Goal: Task Accomplishment & Management: Use online tool/utility

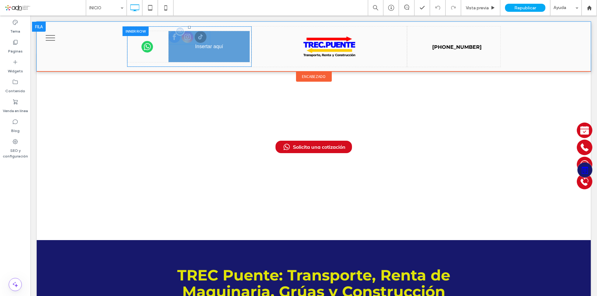
drag, startPoint x: 194, startPoint y: 38, endPoint x: 233, endPoint y: 56, distance: 43.1
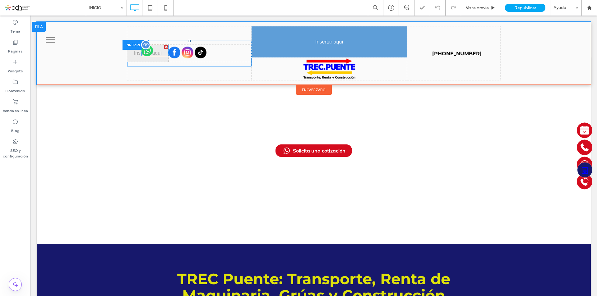
drag, startPoint x: 145, startPoint y: 40, endPoint x: 326, endPoint y: 53, distance: 181.2
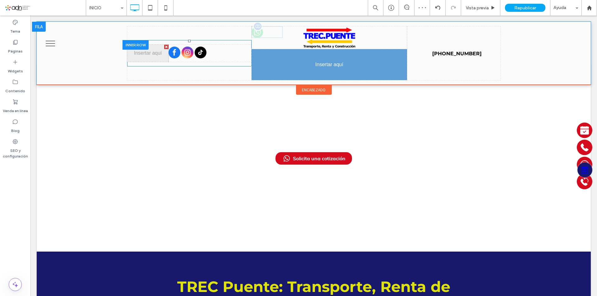
drag, startPoint x: 258, startPoint y: 32, endPoint x: 325, endPoint y: 70, distance: 77.4
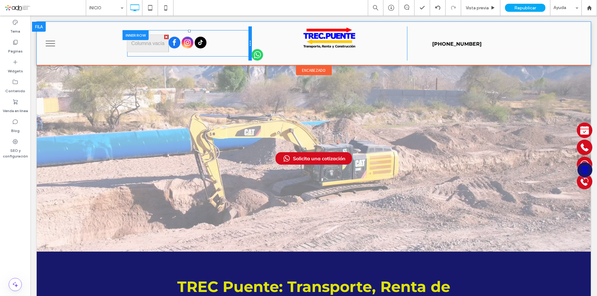
click at [249, 41] on div "Click To Paste Click To Paste Click To Paste Click To Paste [PHONE_NUMBER] Clic…" at bounding box center [313, 43] width 373 height 34
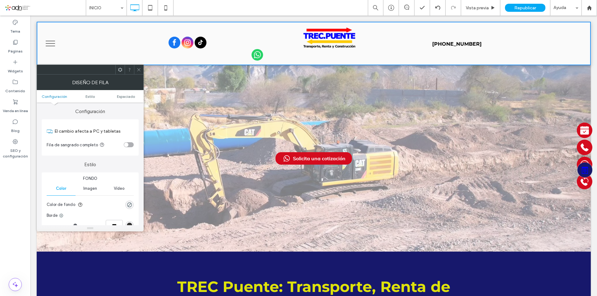
drag, startPoint x: 249, startPoint y: 41, endPoint x: 218, endPoint y: 43, distance: 31.2
click at [218, 43] on div "Click To Paste" at bounding box center [210, 43] width 83 height 17
click at [127, 45] on div "Click To Paste" at bounding box center [147, 43] width 41 height 17
click at [139, 71] on icon at bounding box center [139, 69] width 5 height 5
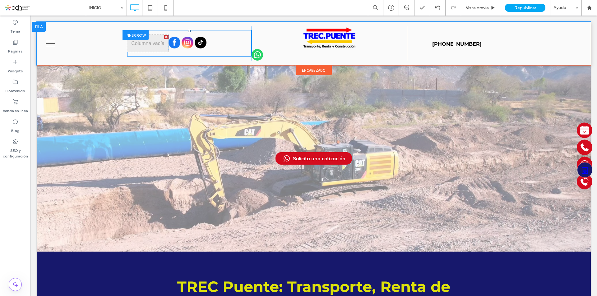
click at [164, 37] on div at bounding box center [166, 37] width 4 height 4
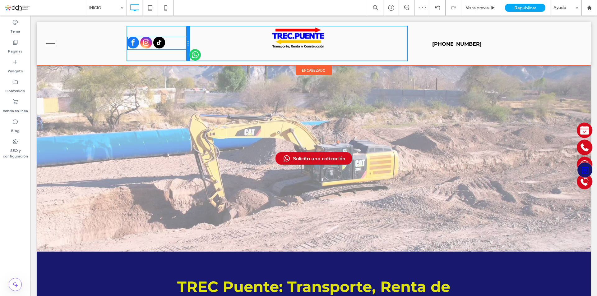
drag, startPoint x: 249, startPoint y: 45, endPoint x: 185, endPoint y: 47, distance: 64.4
click at [186, 47] on div at bounding box center [187, 43] width 3 height 34
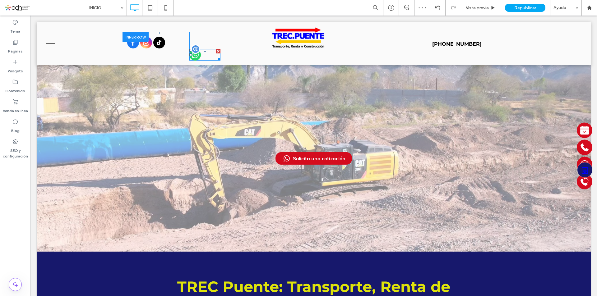
click at [195, 56] on span at bounding box center [204, 55] width 31 height 12
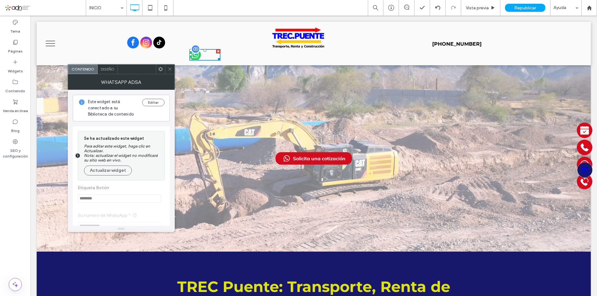
click at [198, 56] on icon at bounding box center [195, 55] width 12 height 12
click at [116, 71] on div "Diseño" at bounding box center [108, 69] width 20 height 9
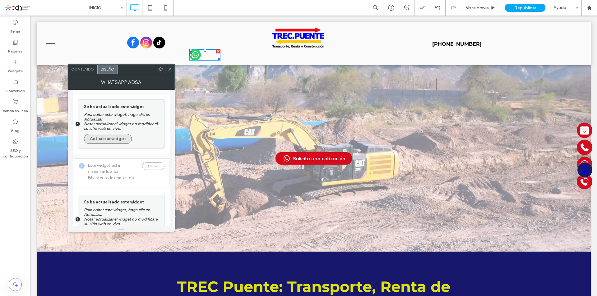
click at [119, 137] on button "Actualizar widget" at bounding box center [108, 139] width 48 height 10
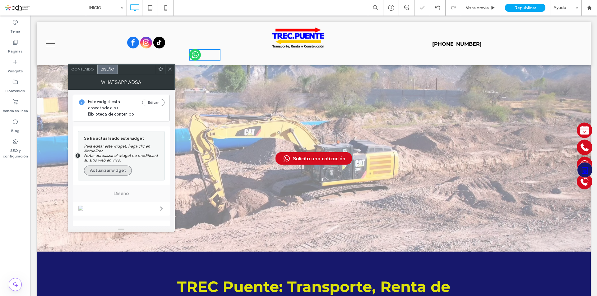
click at [121, 170] on button "Actualizar widget" at bounding box center [108, 171] width 48 height 10
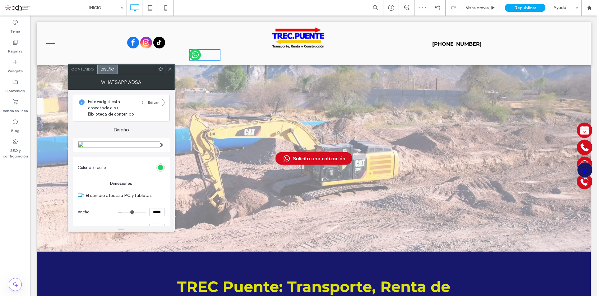
click at [132, 146] on img at bounding box center [119, 145] width 82 height 7
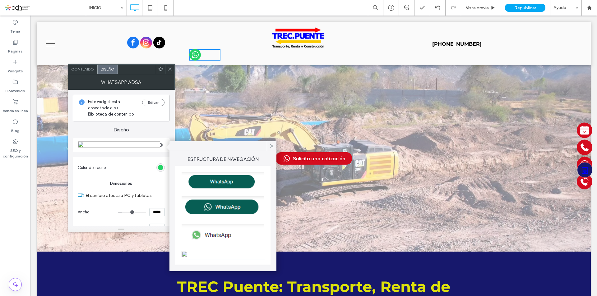
click at [217, 208] on img at bounding box center [223, 208] width 83 height 23
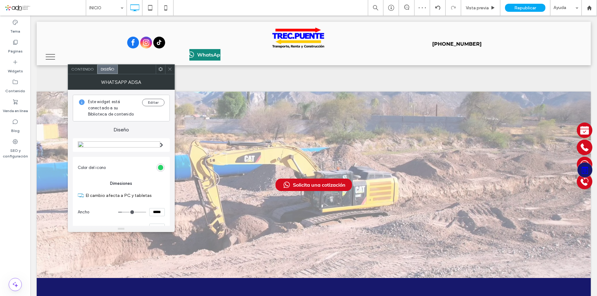
click at [171, 69] on icon at bounding box center [170, 69] width 5 height 5
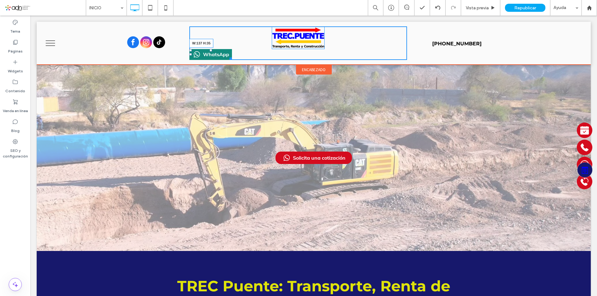
drag, startPoint x: 218, startPoint y: 60, endPoint x: 230, endPoint y: 58, distance: 11.9
click at [230, 58] on div at bounding box center [229, 57] width 5 height 5
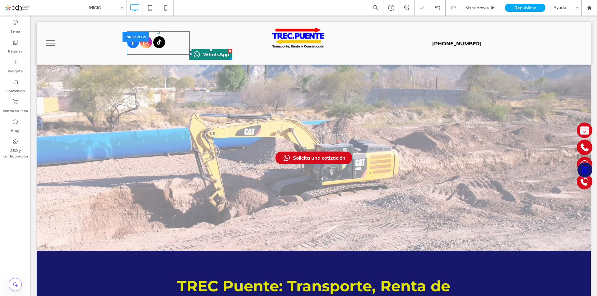
click at [220, 55] on div "WhatsApp" at bounding box center [210, 54] width 43 height 11
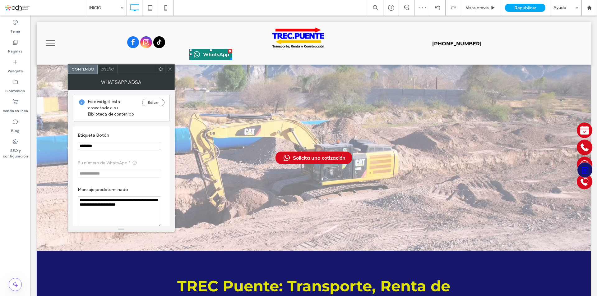
click at [104, 70] on span "Diseño" at bounding box center [108, 69] width 14 height 5
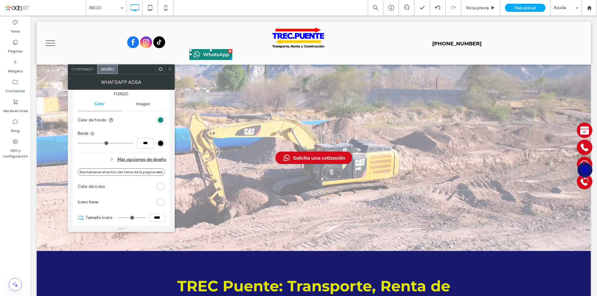
click at [127, 160] on div "Más opciones de diseño" at bounding box center [122, 160] width 89 height 8
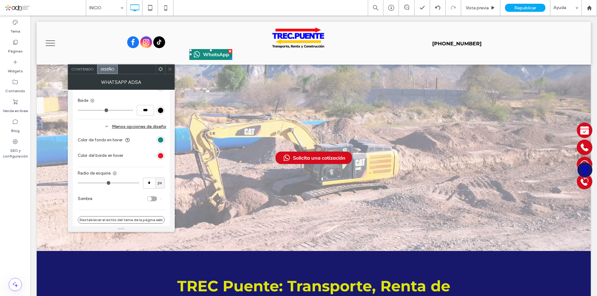
scroll to position [249, 0]
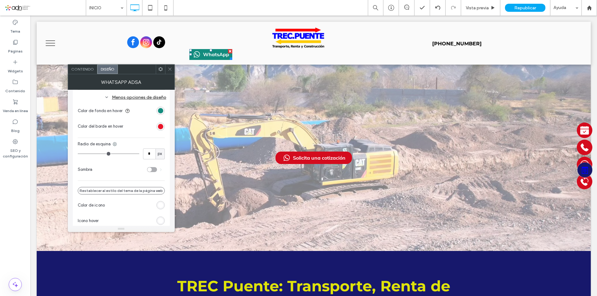
type input "**"
click at [94, 154] on input "range" at bounding box center [109, 154] width 62 height 1
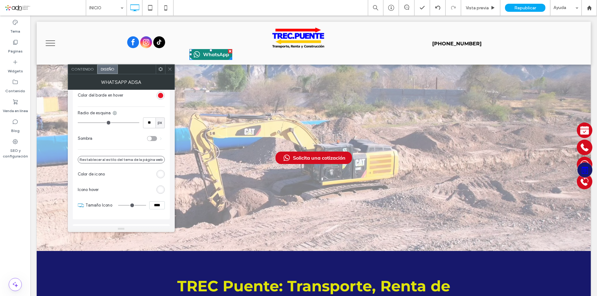
click at [152, 139] on div "toggle" at bounding box center [152, 138] width 10 height 5
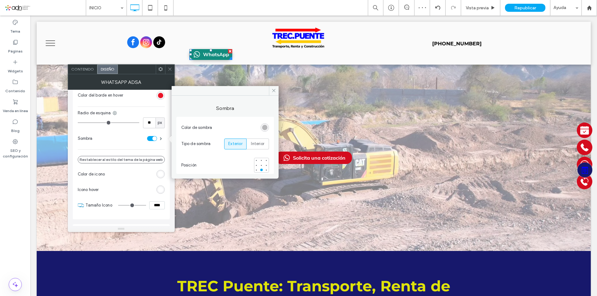
click at [69, 174] on div "Este widget está conectado a su Biblioteca de contenido Editar Diseño Botón Est…" at bounding box center [121, 158] width 107 height 136
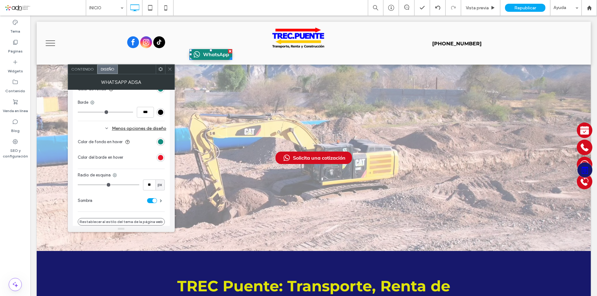
scroll to position [187, 0]
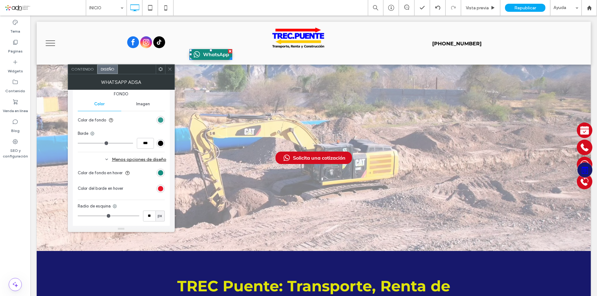
click at [160, 121] on div "rgb(18, 140, 126)" at bounding box center [160, 120] width 5 height 5
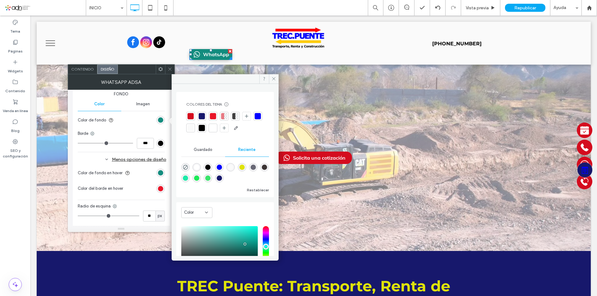
click at [211, 179] on div "rgba(58, 228, 106, 1)" at bounding box center [207, 178] width 5 height 5
type input "*******"
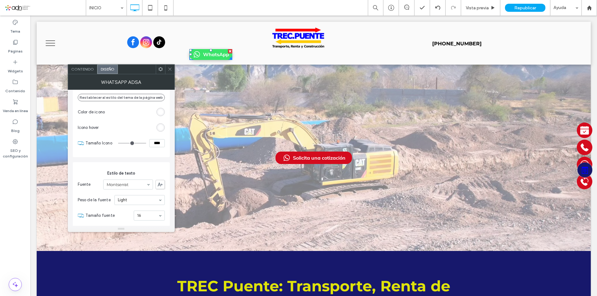
scroll to position [311, 0]
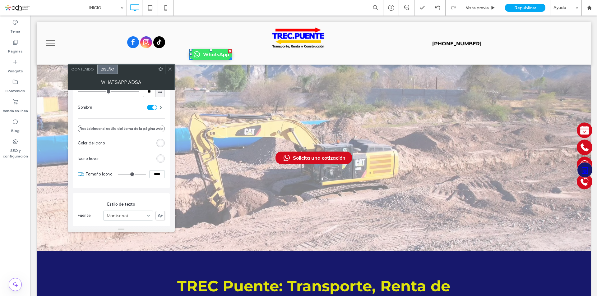
click at [159, 69] on use at bounding box center [160, 69] width 4 height 4
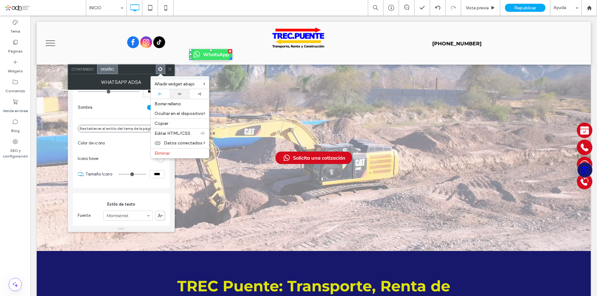
click at [173, 92] on div at bounding box center [179, 94] width 13 height 4
click at [169, 68] on icon at bounding box center [170, 69] width 5 height 5
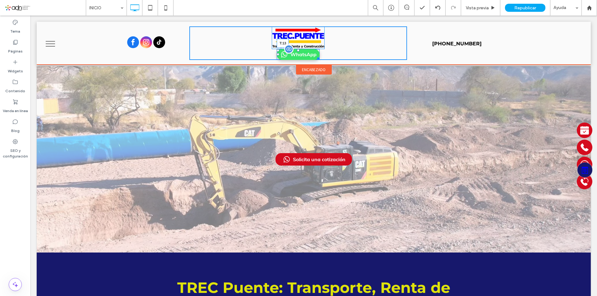
drag, startPoint x: 296, startPoint y: 50, endPoint x: 298, endPoint y: 54, distance: 4.3
click at [298, 54] on div "WhatsApp T:13" at bounding box center [298, 54] width 43 height 11
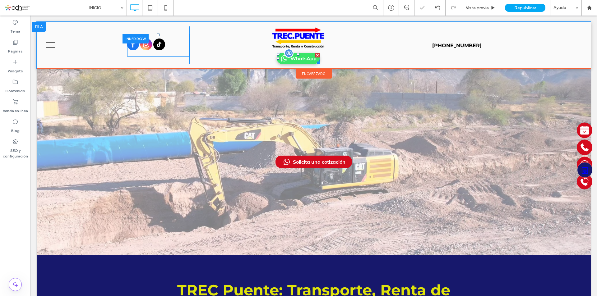
click at [286, 59] on span at bounding box center [298, 58] width 43 height 11
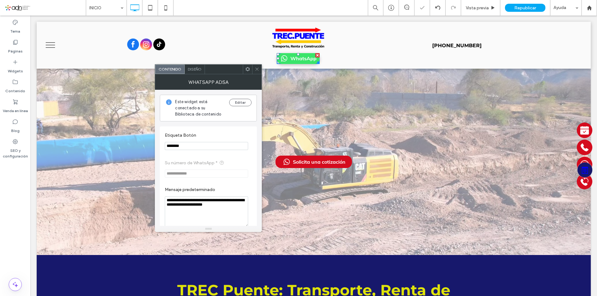
click at [199, 66] on div "Diseño" at bounding box center [195, 69] width 20 height 9
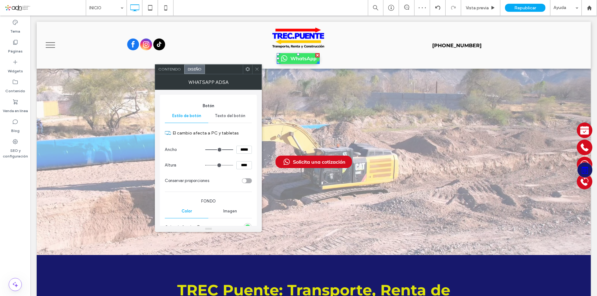
scroll to position [93, 0]
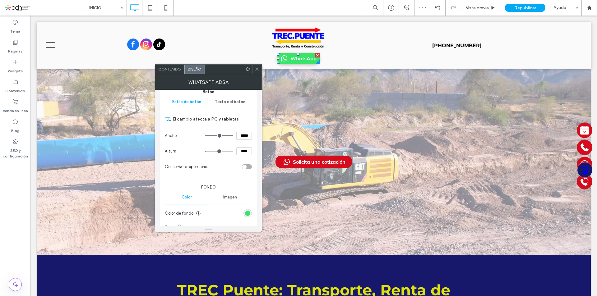
click at [234, 104] on span "Texto del botón" at bounding box center [230, 102] width 30 height 5
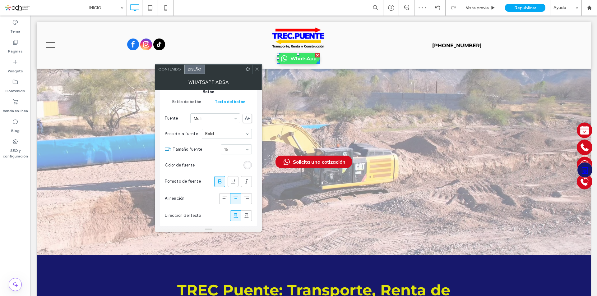
scroll to position [124, 0]
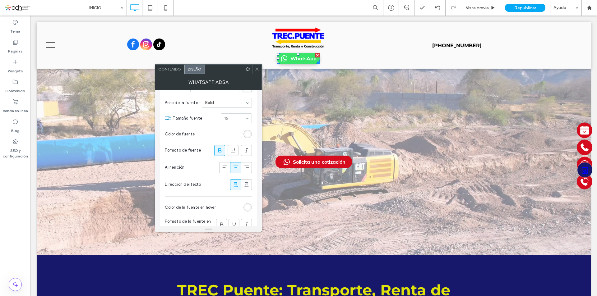
click at [174, 71] on span "Contenido" at bounding box center [169, 69] width 23 height 5
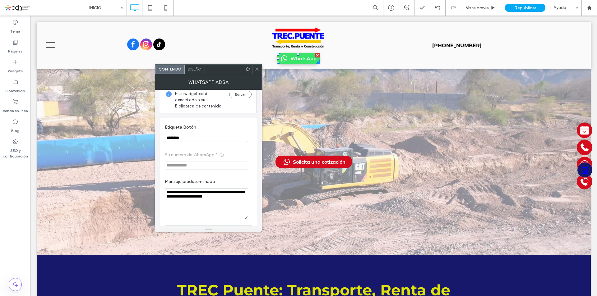
scroll to position [0, 0]
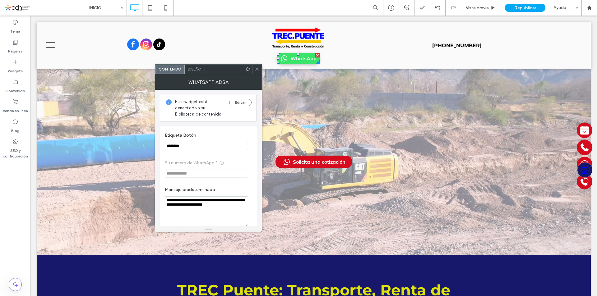
click at [196, 72] on div "Diseño" at bounding box center [195, 69] width 20 height 9
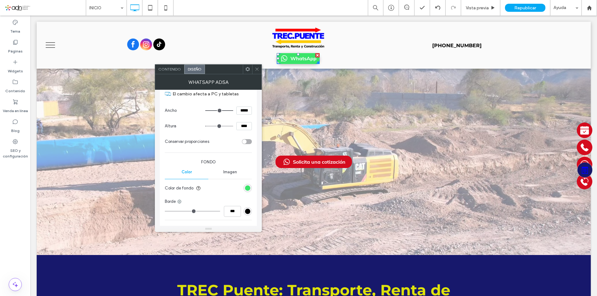
scroll to position [124, 0]
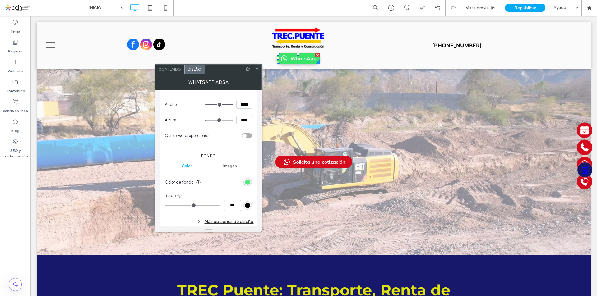
click at [248, 181] on div "rgb(58, 228, 106)" at bounding box center [247, 182] width 5 height 5
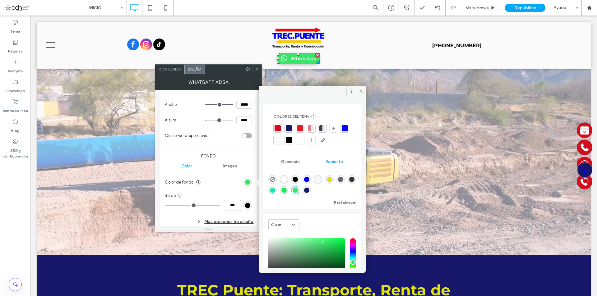
click at [287, 193] on div "rgba(30, 234, 88, 1)" at bounding box center [284, 190] width 5 height 5
click at [275, 193] on div "rgba(30, 234, 169, 1)" at bounding box center [272, 190] width 5 height 5
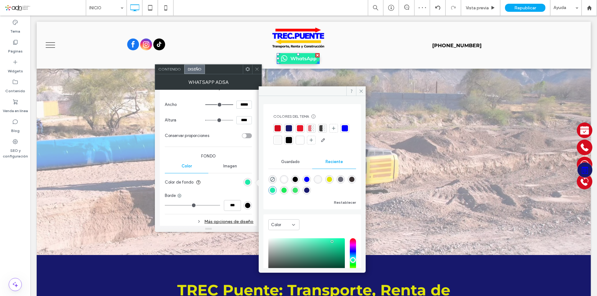
click at [287, 191] on div "rgba(30, 234, 88, 1)" at bounding box center [284, 190] width 5 height 5
type input "*******"
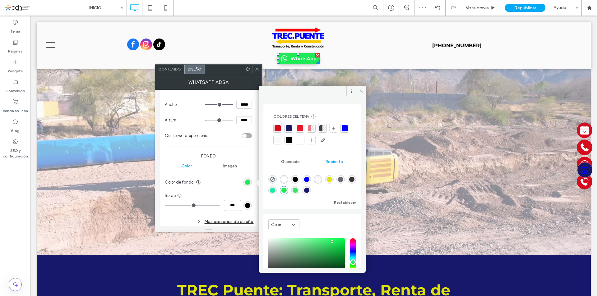
click at [361, 94] on span at bounding box center [361, 90] width 10 height 9
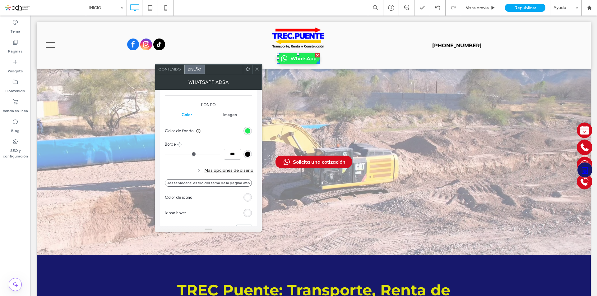
scroll to position [187, 0]
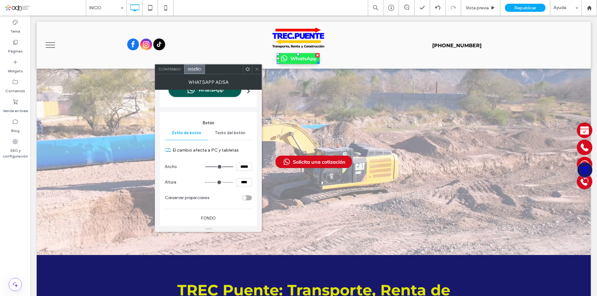
click at [230, 132] on span "Texto del botón" at bounding box center [230, 133] width 30 height 5
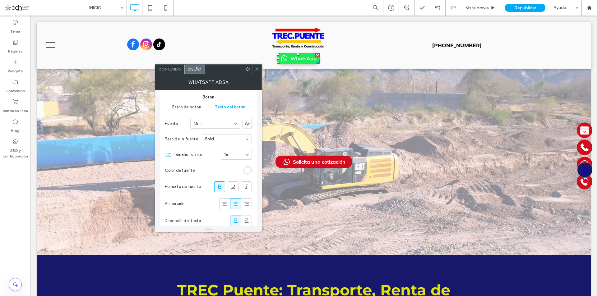
scroll to position [93, 0]
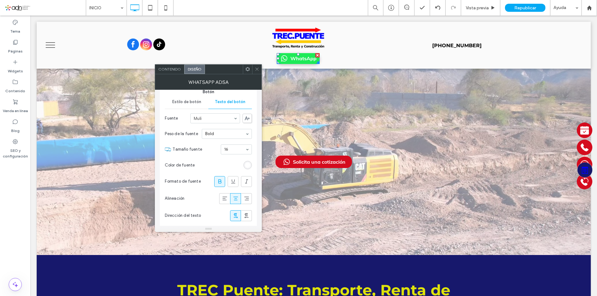
click at [246, 166] on div "rgb(255, 255, 255)" at bounding box center [247, 165] width 5 height 5
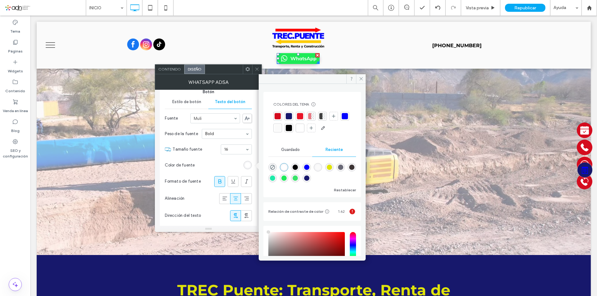
click at [292, 129] on div at bounding box center [289, 128] width 6 height 6
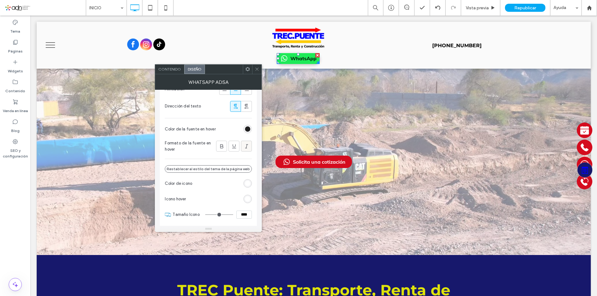
scroll to position [218, 0]
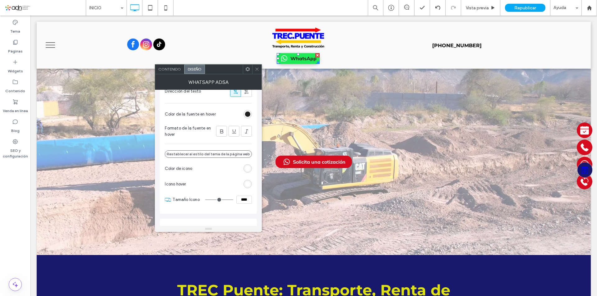
click at [248, 169] on div "rgb(255, 255, 255)" at bounding box center [247, 168] width 5 height 5
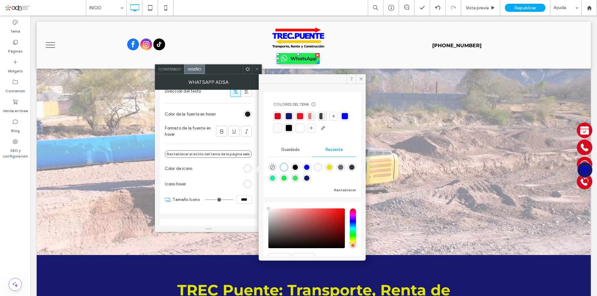
click at [292, 127] on div at bounding box center [289, 128] width 6 height 6
click at [360, 77] on icon at bounding box center [361, 79] width 5 height 5
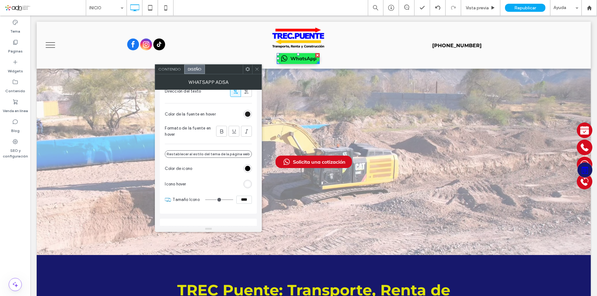
click at [164, 68] on span "Contenido" at bounding box center [169, 69] width 23 height 5
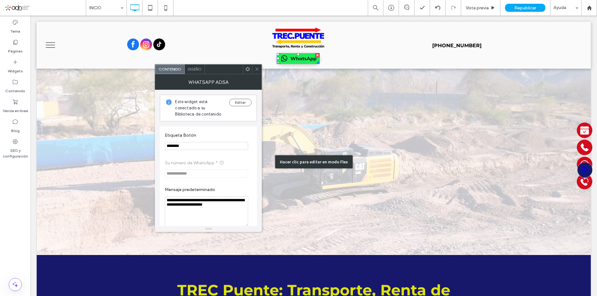
drag, startPoint x: 221, startPoint y: 160, endPoint x: 190, endPoint y: 165, distance: 31.4
paste input "**********"
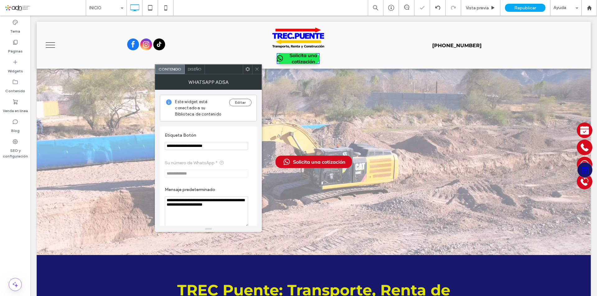
type input "**********"
click at [254, 69] on div at bounding box center [256, 69] width 9 height 9
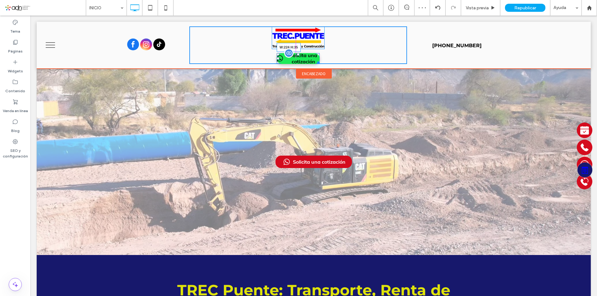
drag, startPoint x: 315, startPoint y: 63, endPoint x: 359, endPoint y: 77, distance: 46.2
click at [320, 62] on div at bounding box center [317, 61] width 5 height 5
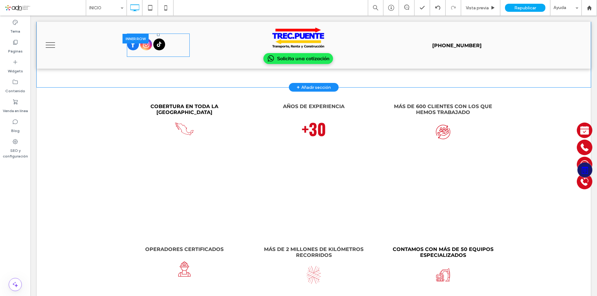
scroll to position [809, 0]
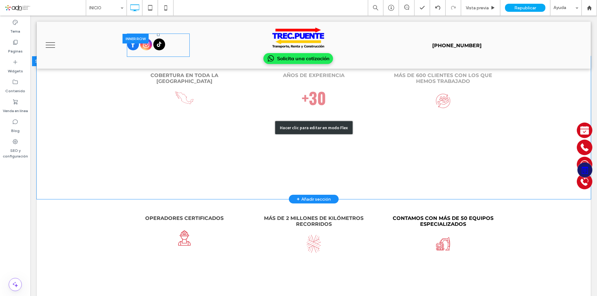
click at [176, 147] on div "Hacer clic para editar en modo Flex" at bounding box center [314, 127] width 554 height 143
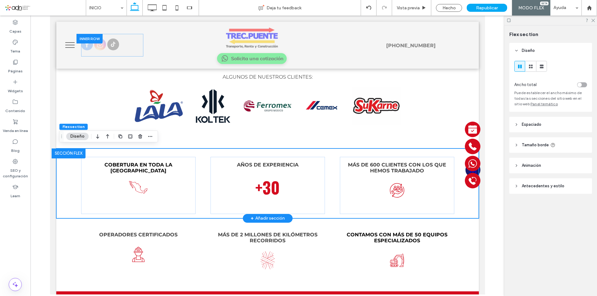
scroll to position [688, 0]
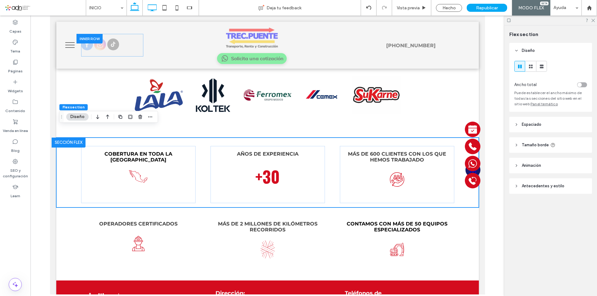
click at [154, 10] on use at bounding box center [152, 7] width 9 height 7
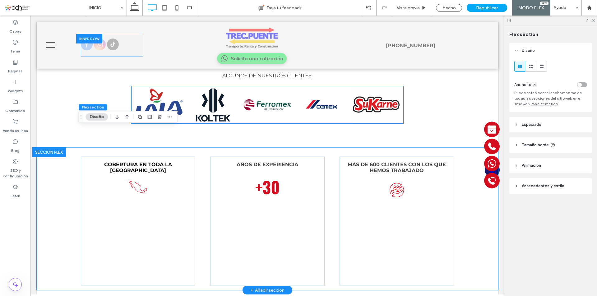
type input "***"
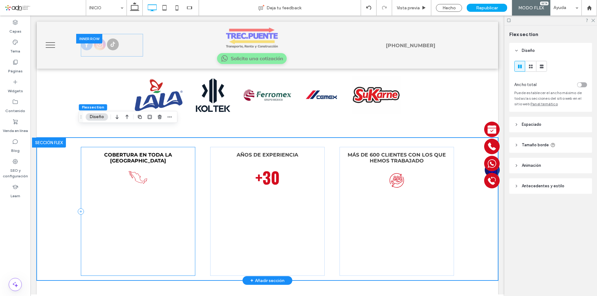
click at [191, 260] on div "COBERTURA EN TODA LA [GEOGRAPHIC_DATA]" at bounding box center [138, 211] width 114 height 129
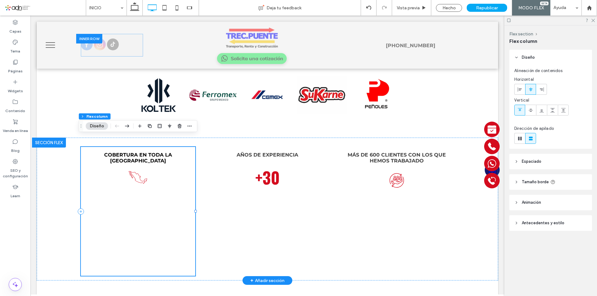
click at [188, 239] on div "COBERTURA EN TODA LA [GEOGRAPHIC_DATA]" at bounding box center [138, 211] width 114 height 129
click at [147, 171] on div "COBERTURA EN TODA LA [GEOGRAPHIC_DATA]" at bounding box center [138, 211] width 114 height 129
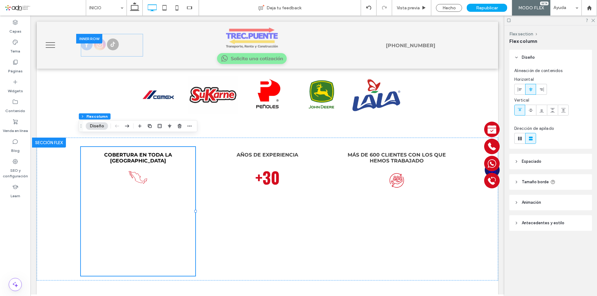
click at [528, 162] on span "Espaciado" at bounding box center [532, 162] width 20 height 6
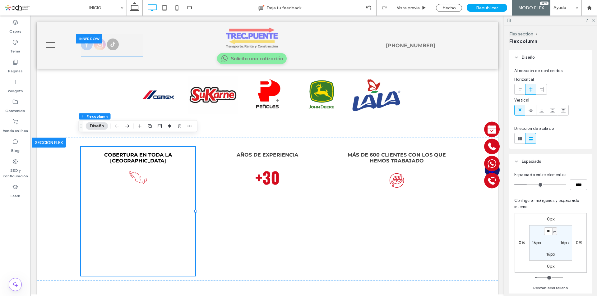
click at [549, 255] on label "16px" at bounding box center [551, 254] width 9 height 5
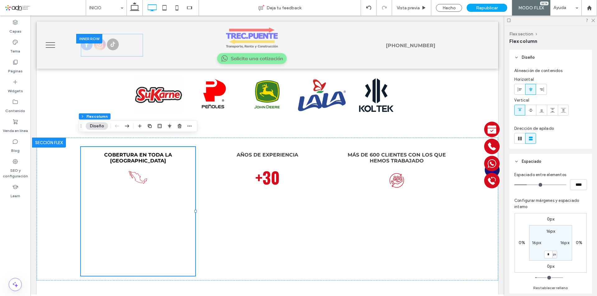
type input "*"
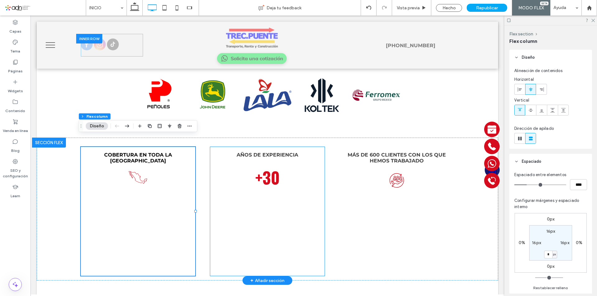
click at [267, 206] on div "AÑOS DE EXPERIENCIA +30" at bounding box center [267, 211] width 114 height 129
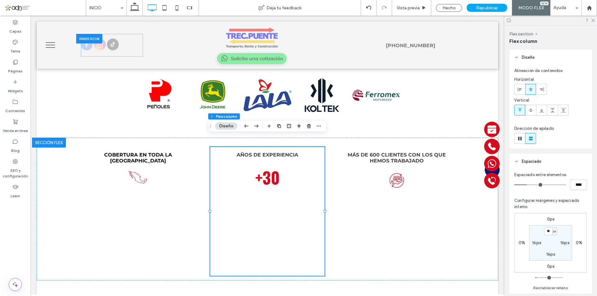
click at [550, 254] on label "16px" at bounding box center [551, 254] width 9 height 5
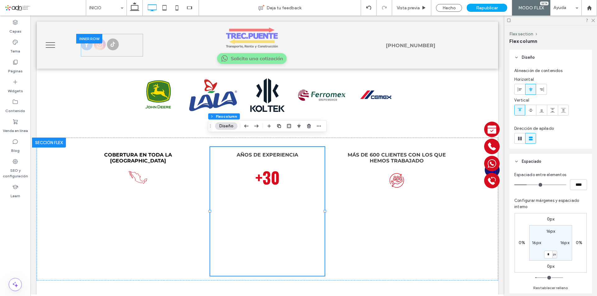
type input "*"
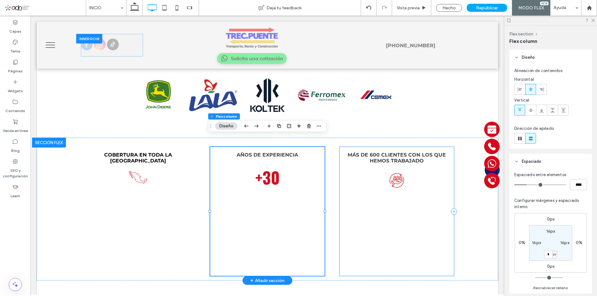
click at [391, 190] on div "MÁS DE 600 CLIENTES CON LOS QUE HEMOS TRABAJADO" at bounding box center [397, 211] width 114 height 129
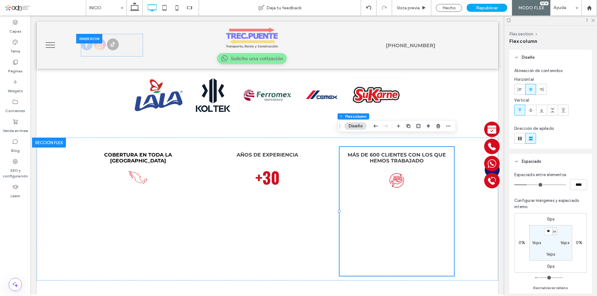
click at [549, 255] on label "16px" at bounding box center [551, 254] width 9 height 5
type input "*"
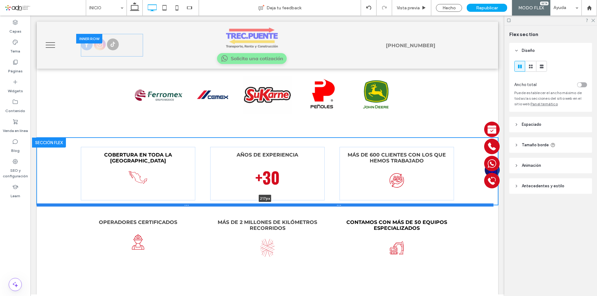
drag, startPoint x: 78, startPoint y: 270, endPoint x: 80, endPoint y: 194, distance: 76.2
click at [80, 204] on div at bounding box center [265, 205] width 457 height 3
type input "***"
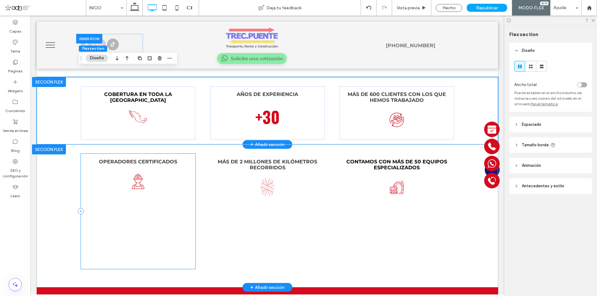
scroll to position [760, 0]
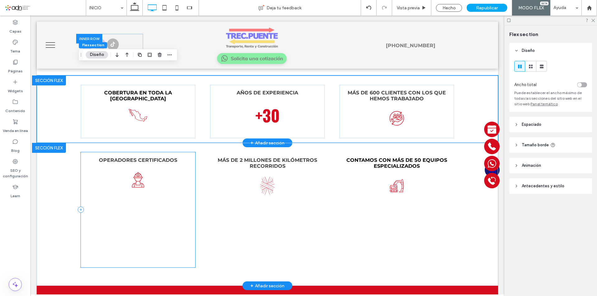
click at [129, 231] on div "OPERADORES CERTIFICADOS" at bounding box center [138, 209] width 114 height 115
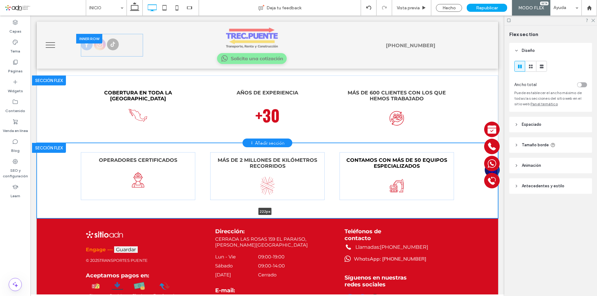
drag, startPoint x: 83, startPoint y: 275, endPoint x: 76, endPoint y: 201, distance: 74.4
click at [76, 201] on div "OPERADORES CERTIFICADOS MÁS DE 2 MILLONES DE KILÓMETROS RECORRIDOS CONTAMOS CON…" at bounding box center [268, 181] width 462 height 76
type input "***"
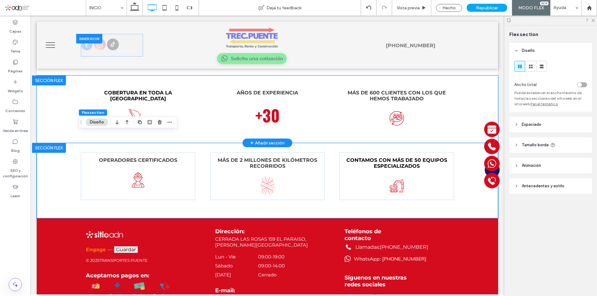
click at [59, 127] on div "COBERTURA EN TODA LA [GEOGRAPHIC_DATA] AÑOS DE EXPERIENCIA +30 MÁS DE 600 CLIEN…" at bounding box center [268, 109] width 462 height 67
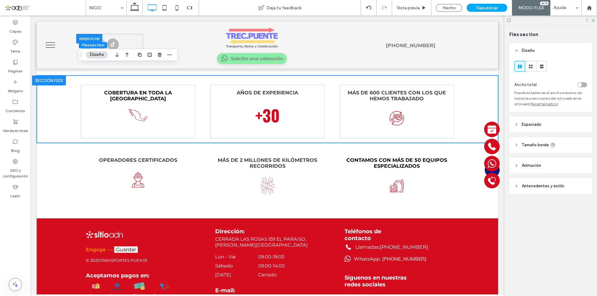
click at [531, 120] on header "Espaciado" at bounding box center [551, 125] width 83 height 16
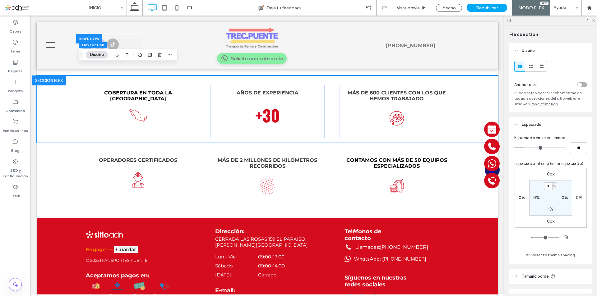
click at [548, 209] on label "1%" at bounding box center [550, 209] width 5 height 5
type input "*"
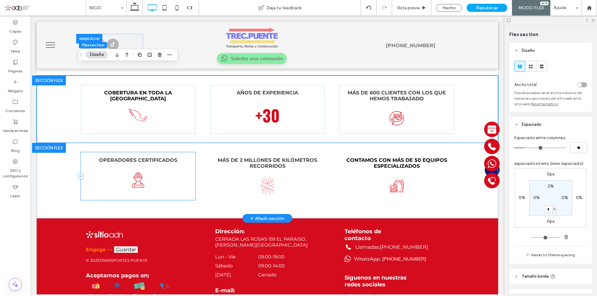
click at [130, 178] on icon at bounding box center [138, 180] width 19 height 19
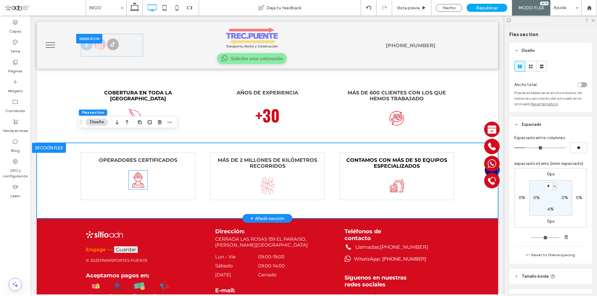
drag, startPoint x: 101, startPoint y: 177, endPoint x: 95, endPoint y: 152, distance: 25.1
click at [100, 177] on div "OPERADORES CERTIFICADOS" at bounding box center [138, 176] width 114 height 48
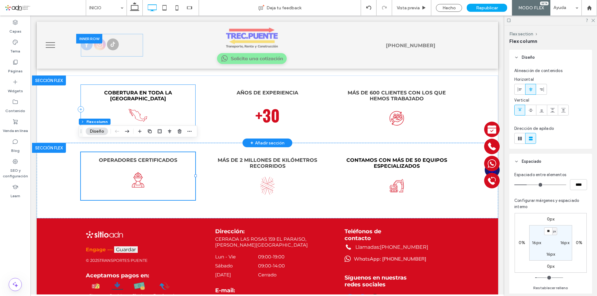
click at [99, 100] on div "COBERTURA EN TODA LA [GEOGRAPHIC_DATA]" at bounding box center [138, 109] width 114 height 49
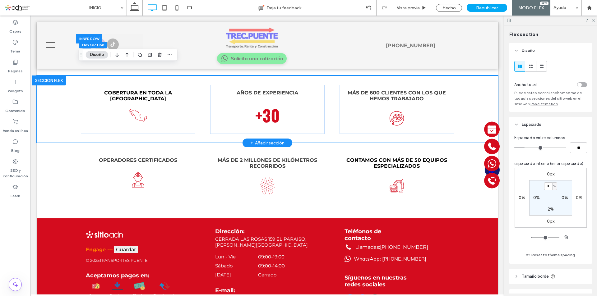
click at [127, 128] on div "COBERTURA EN TODA LA [GEOGRAPHIC_DATA] AÑOS DE EXPERIENCIA +30 MÁS DE 600 CLIEN…" at bounding box center [267, 109] width 373 height 67
click at [121, 117] on div "COBERTURA EN TODA LA [GEOGRAPHIC_DATA]" at bounding box center [138, 109] width 114 height 49
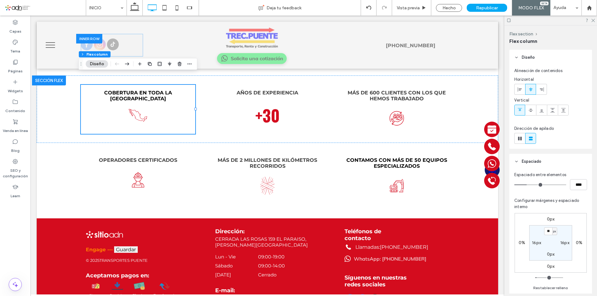
click at [547, 254] on label "0px" at bounding box center [551, 254] width 8 height 5
type input "*"
type input "**"
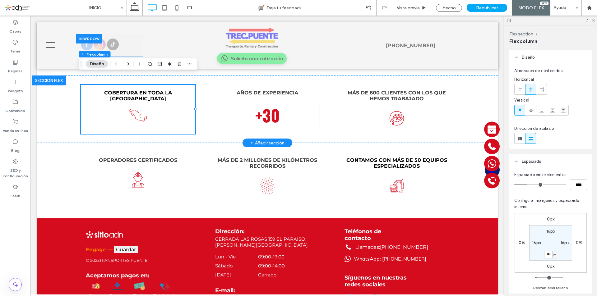
click at [288, 108] on p "+30" at bounding box center [267, 115] width 105 height 24
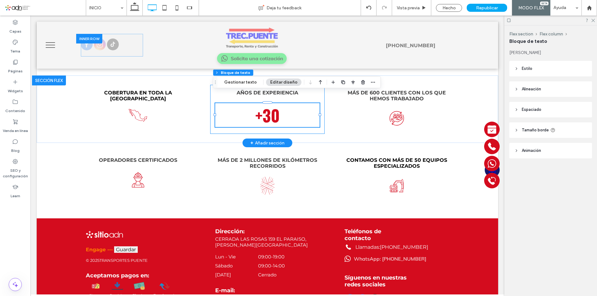
click at [317, 119] on div "AÑOS DE EXPERIENCIA +30" at bounding box center [267, 109] width 114 height 49
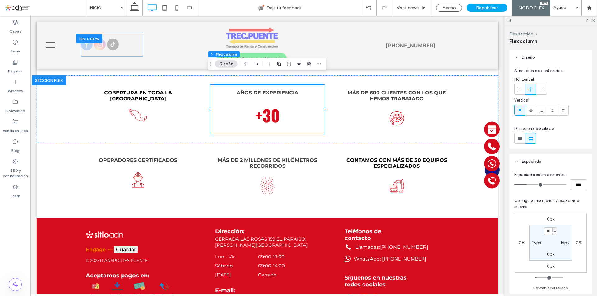
click at [549, 256] on label "0px" at bounding box center [551, 254] width 8 height 5
type input "*"
type input "**"
click at [435, 109] on div "MÁS DE 600 CLIENTES CON LOS QUE HEMOS TRABAJADO" at bounding box center [397, 109] width 114 height 49
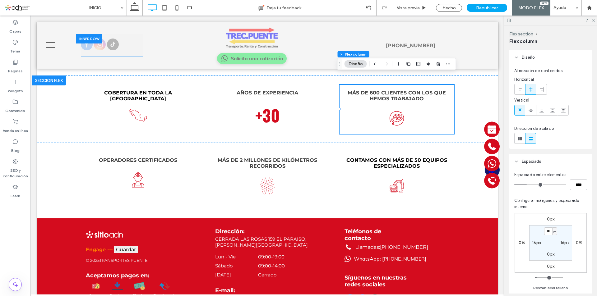
click at [548, 254] on label "0px" at bounding box center [551, 254] width 8 height 5
type input "*"
type input "**"
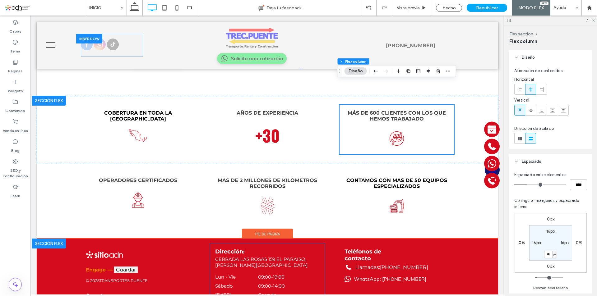
scroll to position [729, 0]
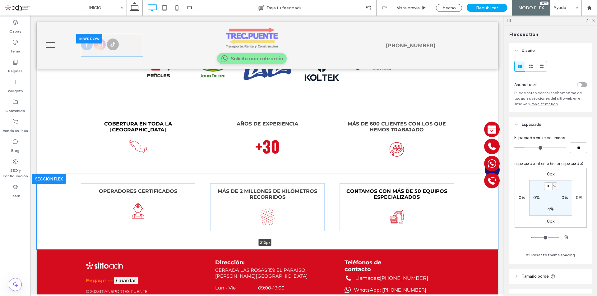
drag, startPoint x: 147, startPoint y: 238, endPoint x: 147, endPoint y: 227, distance: 10.6
click at [147, 227] on div "OPERADORES CERTIFICADOS MÁS DE 2 MILLONES DE KILÓMETROS RECORRIDOS CONTAMOS CON…" at bounding box center [268, 212] width 462 height 76
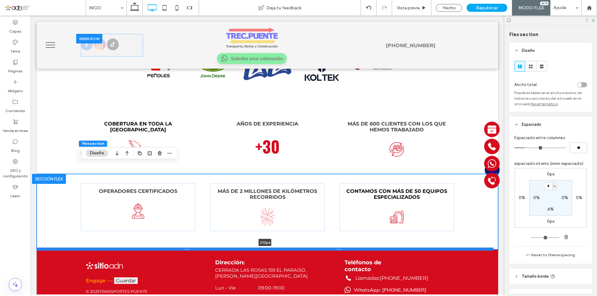
type input "***"
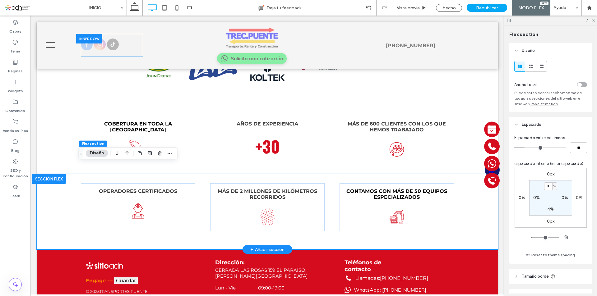
click at [145, 233] on div "OPERADORES CERTIFICADOS MÁS DE 2 MILLONES DE KILÓMETROS RECORRIDOS CONTAMOS CON…" at bounding box center [267, 212] width 373 height 76
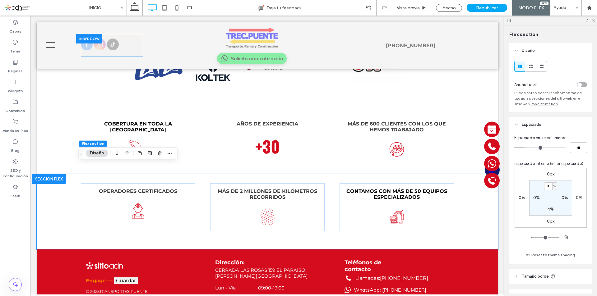
click at [547, 208] on label "4%" at bounding box center [550, 209] width 7 height 5
type input "*"
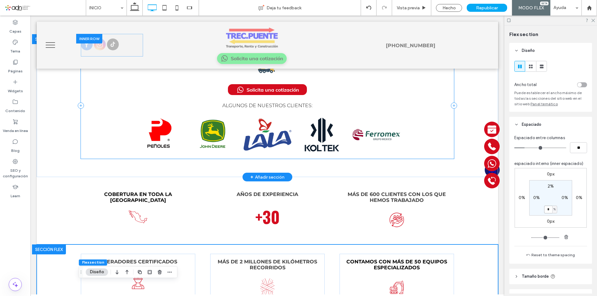
scroll to position [596, 0]
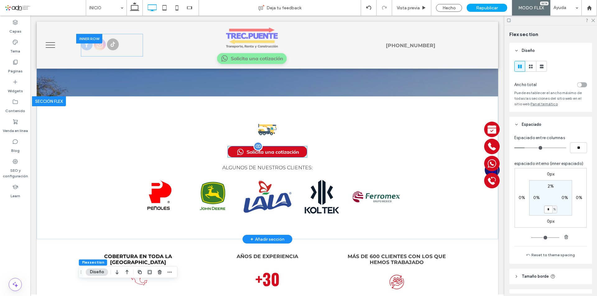
click at [252, 147] on div "Solicita una cotización" at bounding box center [267, 152] width 79 height 11
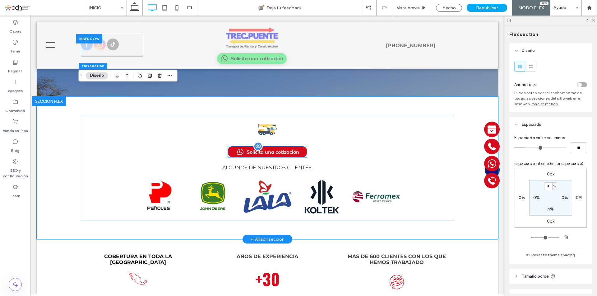
click at [252, 147] on div "Solicita una cotización" at bounding box center [267, 152] width 79 height 11
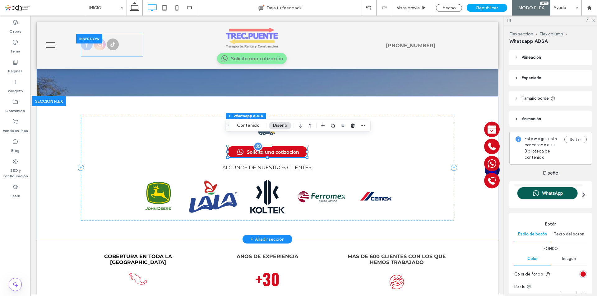
click at [252, 147] on div "Solicita una cotización" at bounding box center [267, 152] width 79 height 11
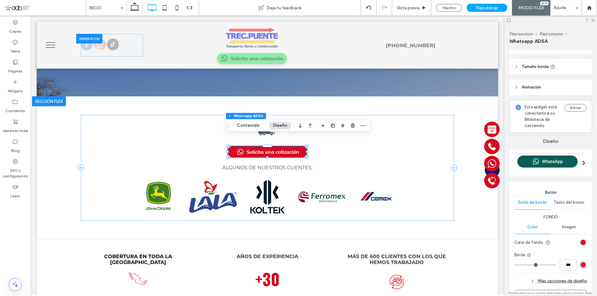
scroll to position [62, 0]
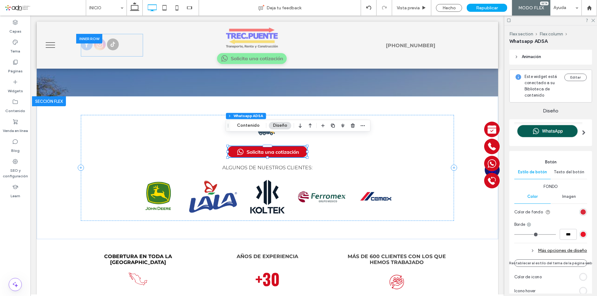
click at [581, 210] on div "rgb(212, 12, 30)" at bounding box center [583, 212] width 5 height 5
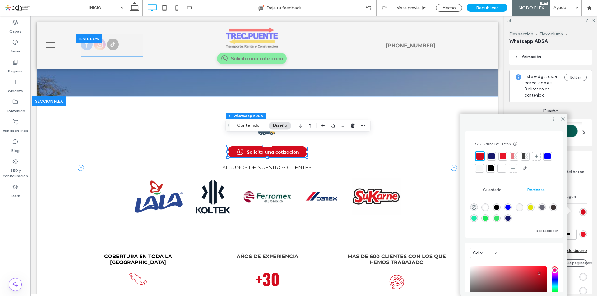
click at [488, 218] on div "rgba(30, 234, 88, 1)" at bounding box center [485, 218] width 5 height 5
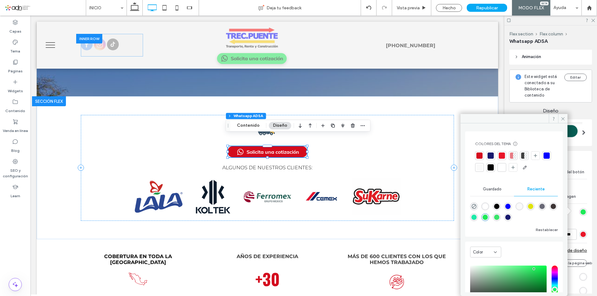
type input "*******"
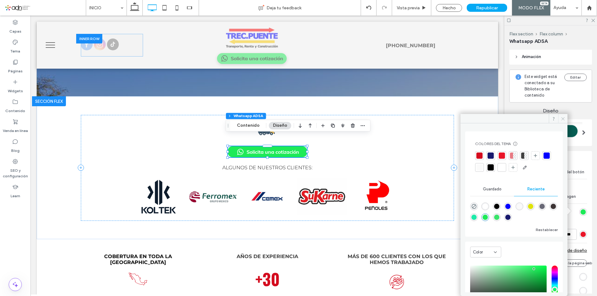
click at [561, 118] on icon at bounding box center [563, 119] width 5 height 5
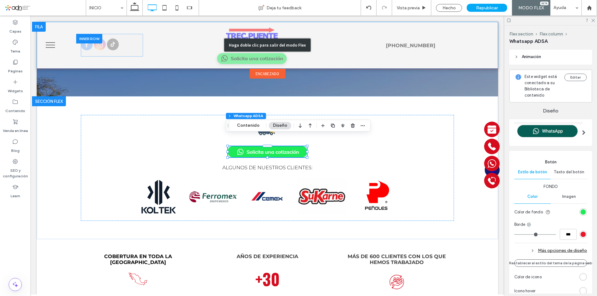
click at [259, 59] on div "Haga doble clic para salir del modo Flex" at bounding box center [268, 45] width 462 height 47
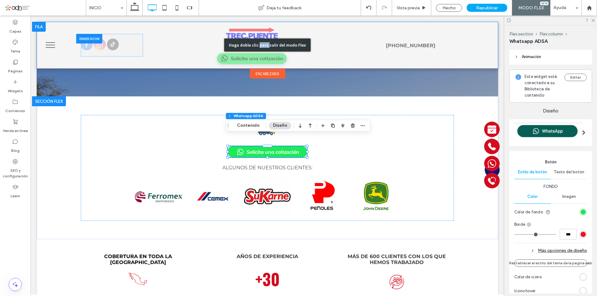
click at [259, 59] on div "Haga doble clic para salir del modo Flex" at bounding box center [268, 45] width 462 height 47
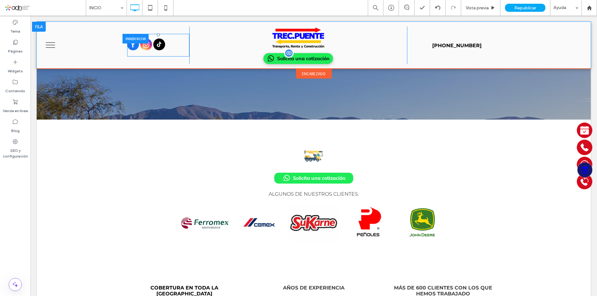
click at [289, 61] on span at bounding box center [298, 58] width 70 height 11
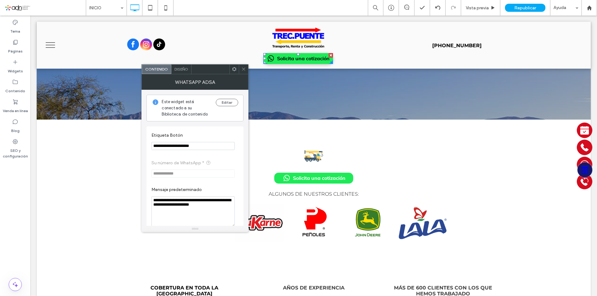
click at [186, 71] on span "Diseño" at bounding box center [182, 69] width 14 height 5
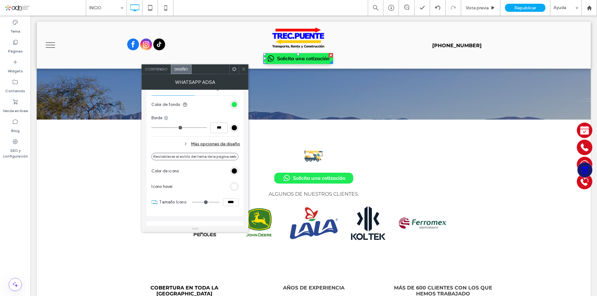
scroll to position [218, 0]
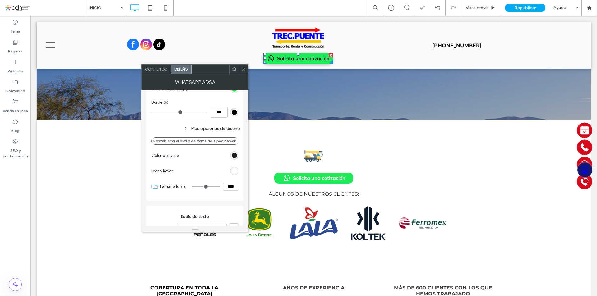
click at [235, 157] on div "rgb(0, 0, 0)" at bounding box center [234, 155] width 5 height 5
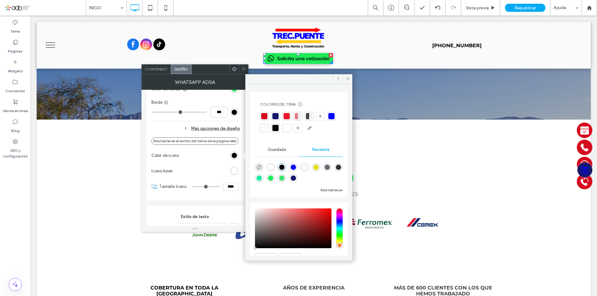
click at [290, 127] on div at bounding box center [287, 128] width 6 height 6
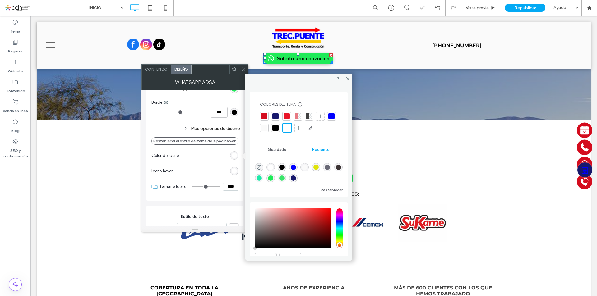
click at [268, 127] on div at bounding box center [264, 128] width 6 height 6
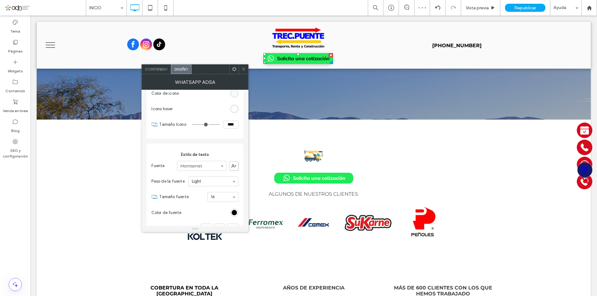
scroll to position [311, 0]
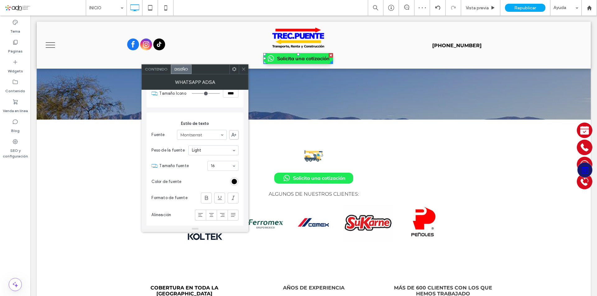
click at [232, 179] on div "rgb(0, 0, 0)" at bounding box center [234, 181] width 5 height 5
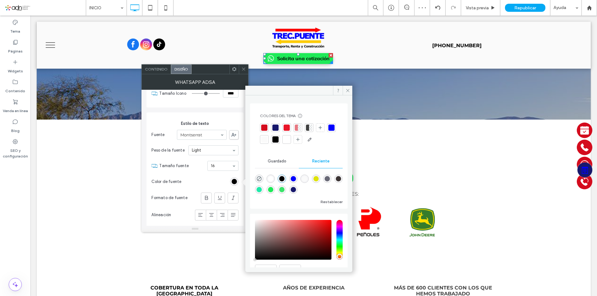
click at [268, 141] on div at bounding box center [264, 140] width 6 height 6
click at [291, 140] on div at bounding box center [288, 140] width 6 height 6
click at [268, 143] on div at bounding box center [264, 140] width 6 height 6
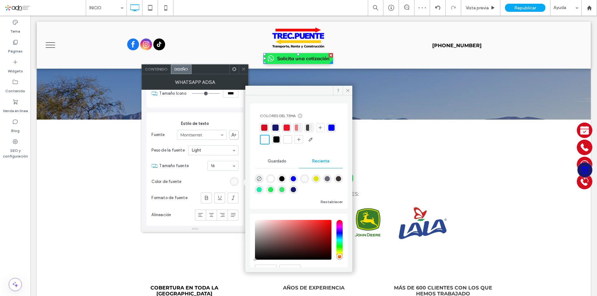
click at [202, 180] on section "Color de fuente" at bounding box center [194, 182] width 87 height 16
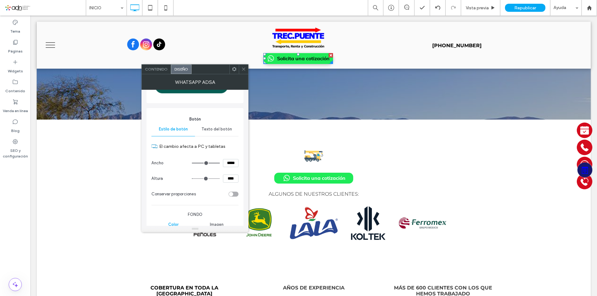
scroll to position [52, 0]
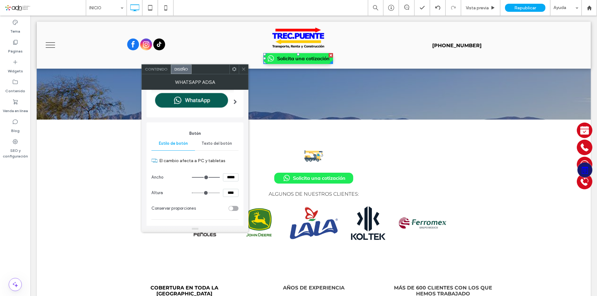
click at [218, 143] on span "Texto del botón" at bounding box center [217, 143] width 30 height 5
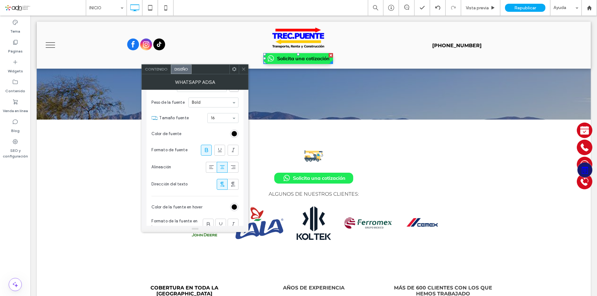
scroll to position [114, 0]
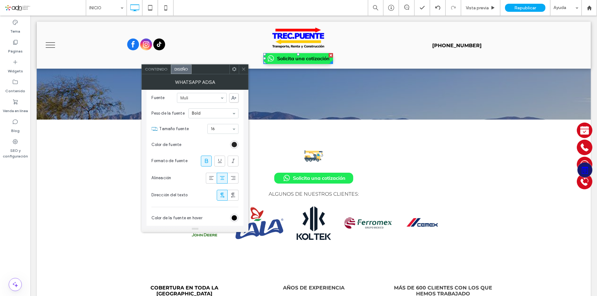
click at [232, 144] on div "rgba(0, 0, 0, 0.99)" at bounding box center [234, 144] width 5 height 5
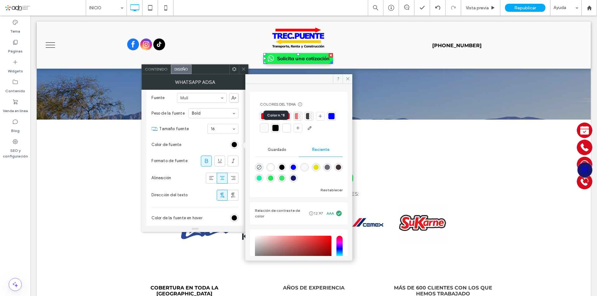
click at [268, 129] on div at bounding box center [264, 128] width 6 height 6
click at [291, 128] on div at bounding box center [288, 128] width 6 height 6
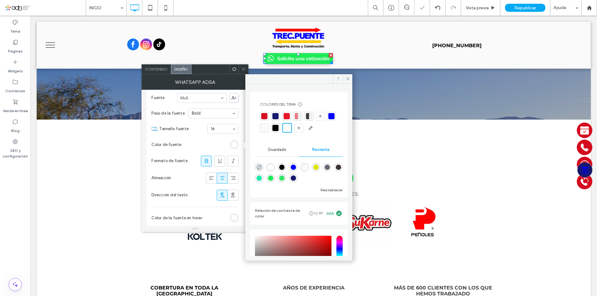
click at [268, 126] on div at bounding box center [264, 128] width 6 height 6
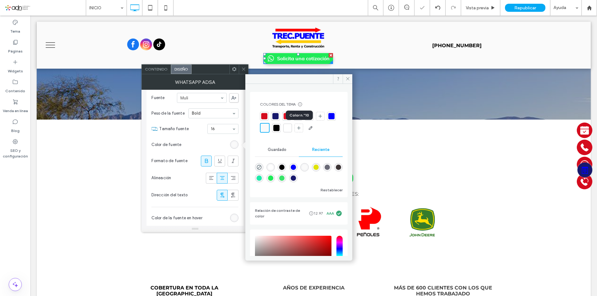
click at [291, 128] on div at bounding box center [288, 128] width 6 height 6
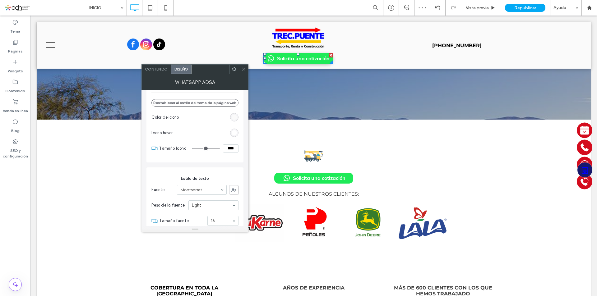
scroll to position [269, 0]
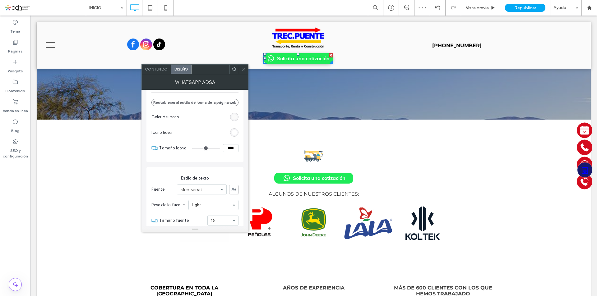
click at [245, 67] on icon at bounding box center [243, 69] width 5 height 5
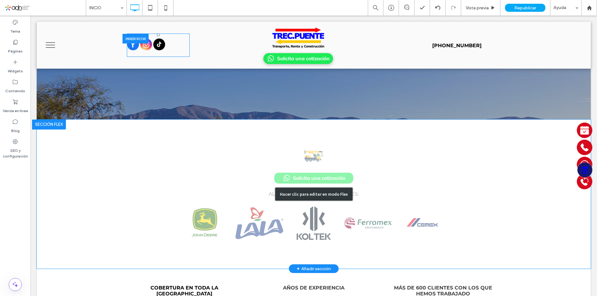
click at [279, 164] on div "Hacer clic para editar en modo Flex" at bounding box center [314, 195] width 554 height 150
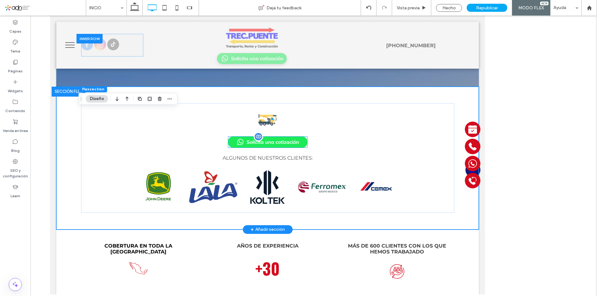
scroll to position [563, 0]
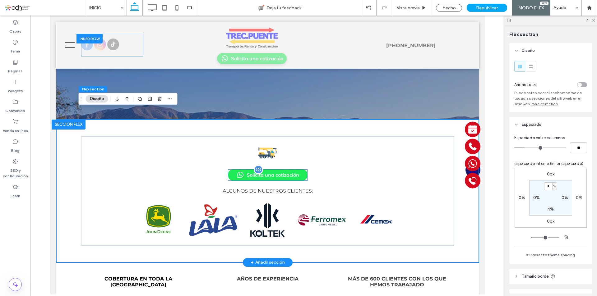
click at [269, 172] on span "Solicita una cotización" at bounding box center [272, 175] width 53 height 6
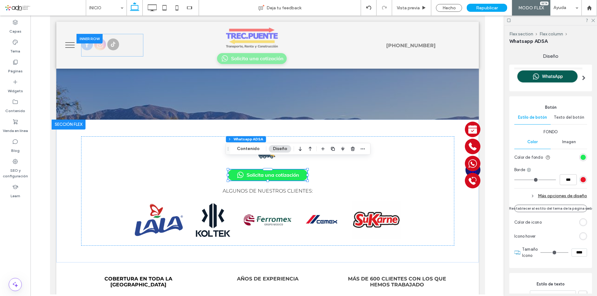
scroll to position [124, 0]
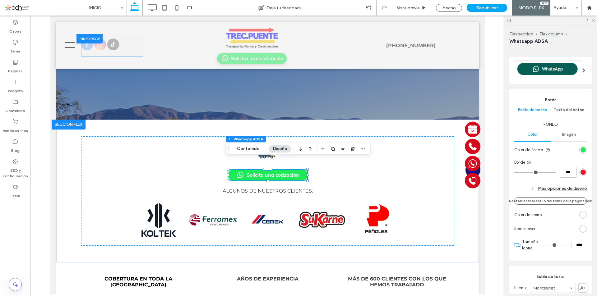
drag, startPoint x: 561, startPoint y: 187, endPoint x: 552, endPoint y: 192, distance: 10.5
click at [561, 187] on div "Más opciones de diseño" at bounding box center [550, 188] width 73 height 8
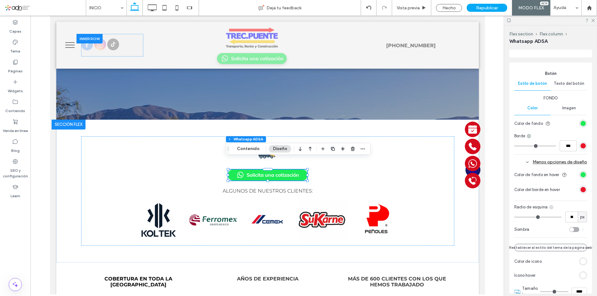
scroll to position [187, 0]
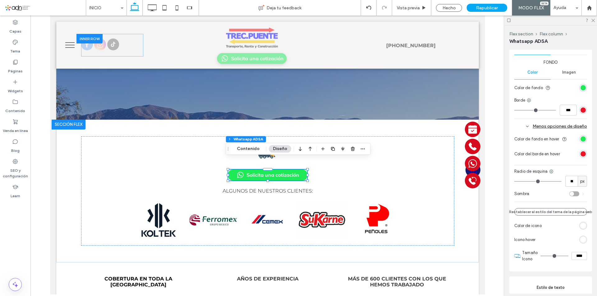
type input "**"
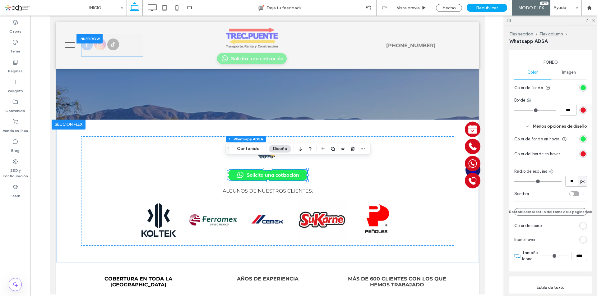
type input "**"
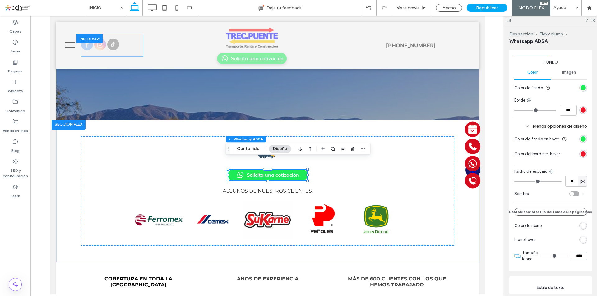
type input "**"
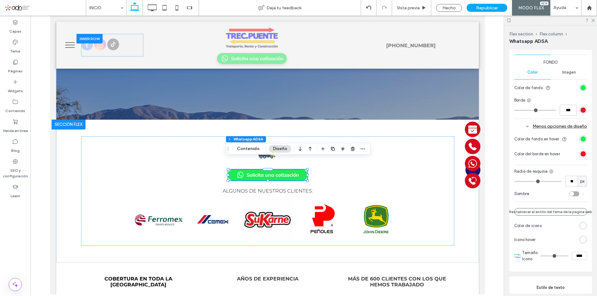
type input "**"
drag, startPoint x: 524, startPoint y: 181, endPoint x: 550, endPoint y: 181, distance: 25.2
type input "**"
click at [550, 181] on input "range" at bounding box center [537, 181] width 47 height 1
click at [569, 182] on input "**" at bounding box center [572, 181] width 12 height 11
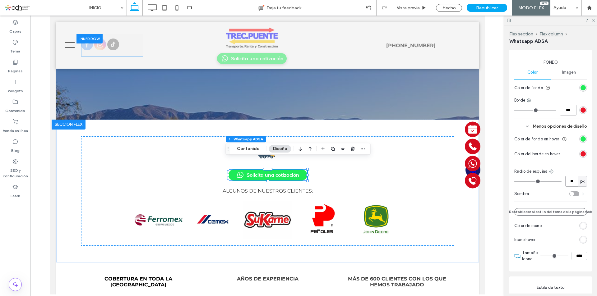
click at [569, 182] on input "**" at bounding box center [572, 181] width 12 height 11
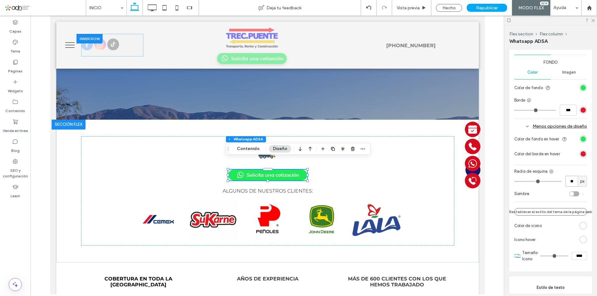
type input "**"
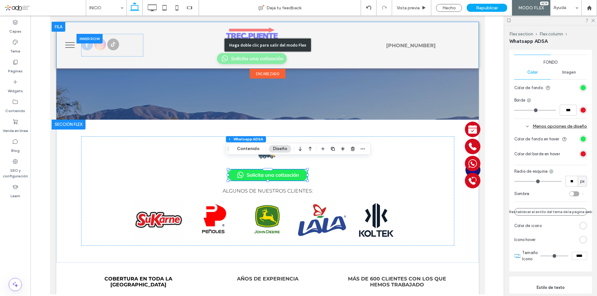
click at [252, 62] on div "Haga doble clic para salir del modo Flex" at bounding box center [267, 45] width 423 height 47
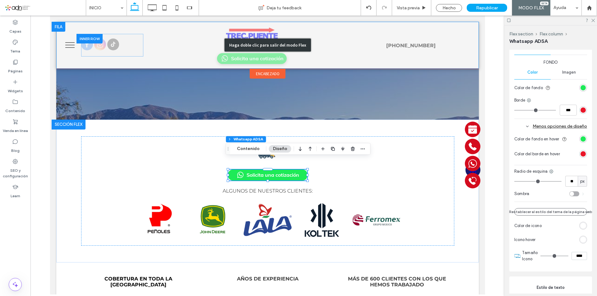
click at [241, 63] on div "Haga doble clic para salir del modo Flex" at bounding box center [267, 45] width 423 height 47
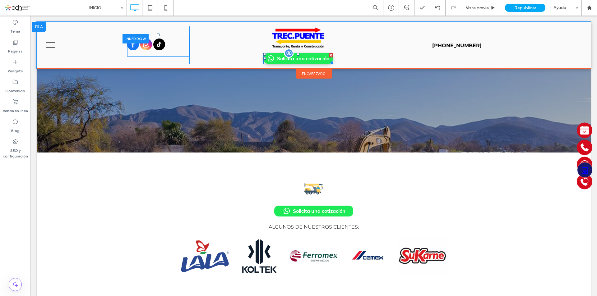
click at [275, 56] on span at bounding box center [298, 58] width 70 height 11
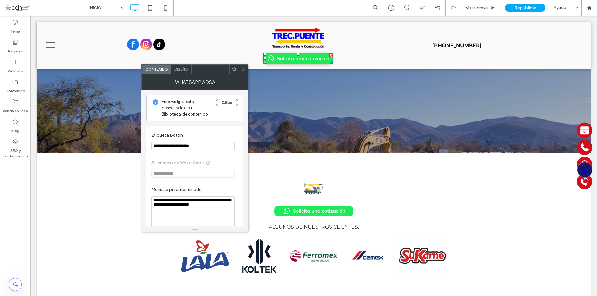
click at [176, 71] on span "Diseño" at bounding box center [182, 69] width 14 height 5
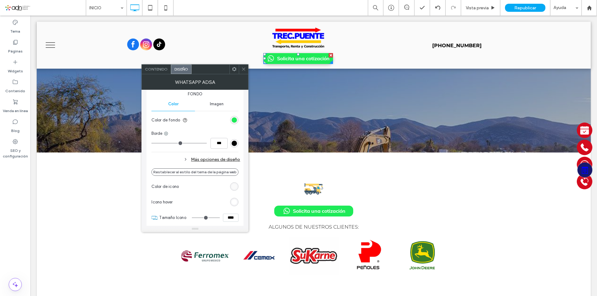
click at [212, 161] on div "Más opciones de diseño" at bounding box center [195, 160] width 89 height 8
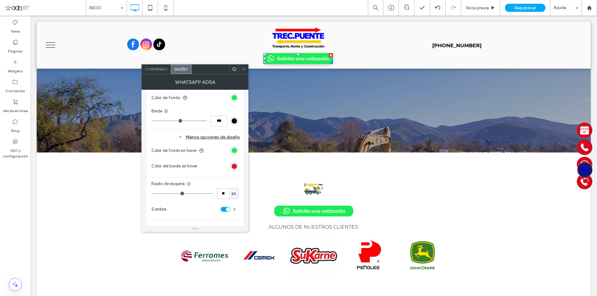
scroll to position [249, 0]
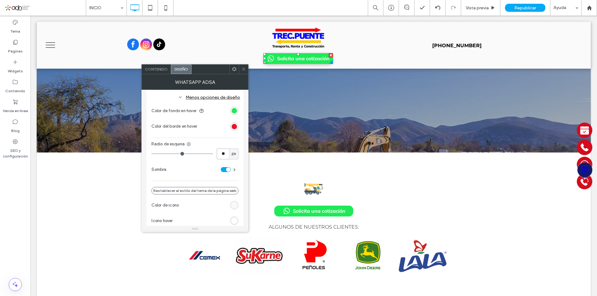
click at [224, 154] on input "**" at bounding box center [223, 154] width 12 height 11
type input "**"
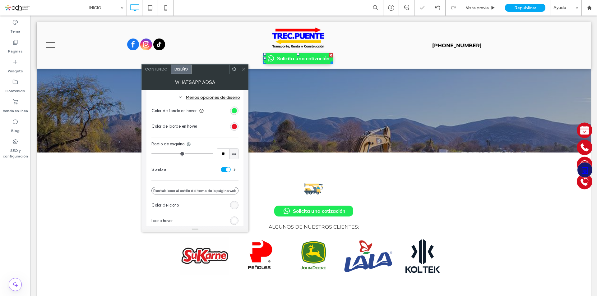
click at [241, 69] on div at bounding box center [243, 69] width 9 height 9
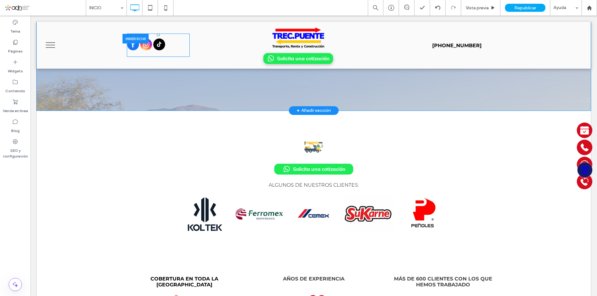
scroll to position [594, 0]
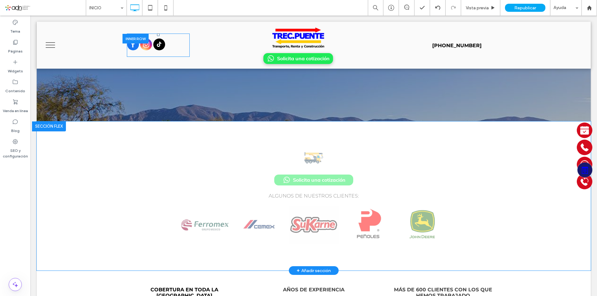
click at [54, 122] on div at bounding box center [49, 127] width 34 height 10
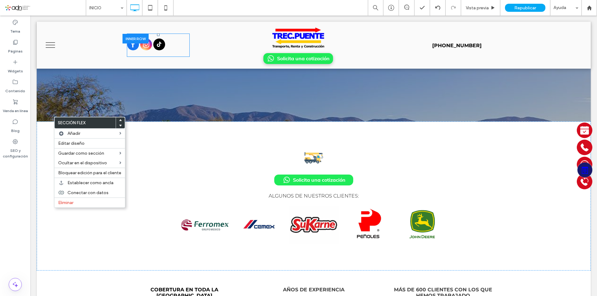
click at [119, 125] on use at bounding box center [120, 126] width 3 height 2
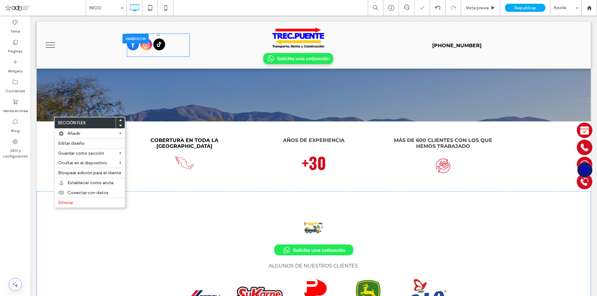
click at [120, 126] on use at bounding box center [120, 126] width 3 height 2
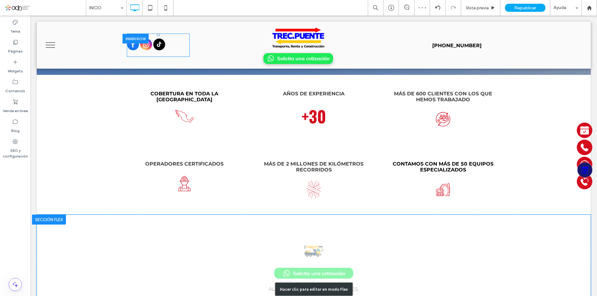
scroll to position [656, 0]
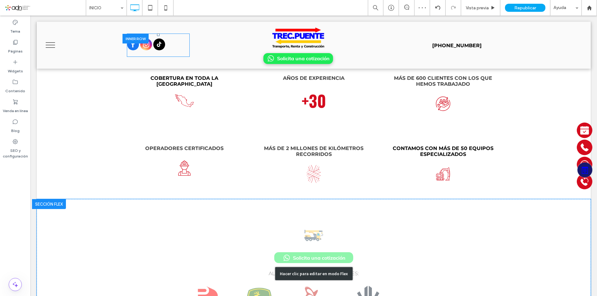
click at [299, 224] on div "Hacer clic para editar en modo Flex" at bounding box center [314, 274] width 554 height 150
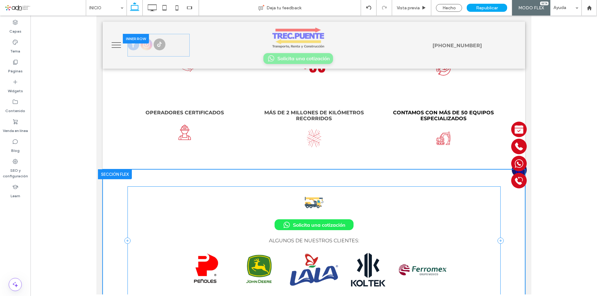
scroll to position [623, 0]
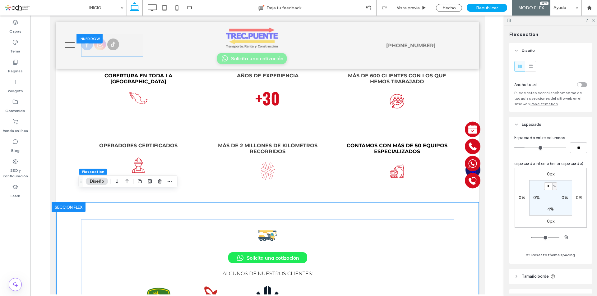
click at [259, 203] on div "Solicita una cotización ALGUNOS DE NUESTROS CLIENTES: a a a a" at bounding box center [267, 273] width 373 height 143
click at [546, 185] on input "*" at bounding box center [548, 187] width 8 height 8
type input "*"
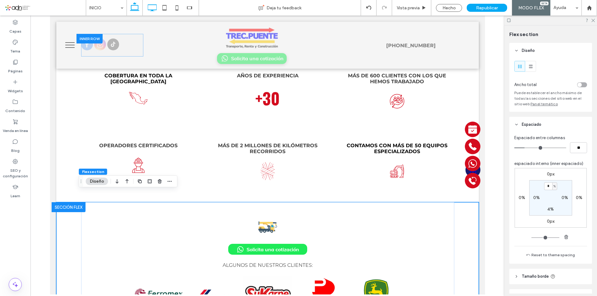
click at [152, 10] on use at bounding box center [152, 7] width 9 height 7
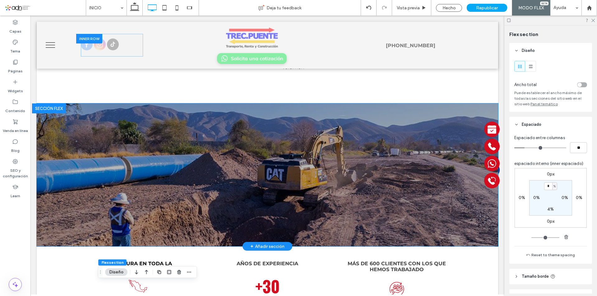
scroll to position [415, 0]
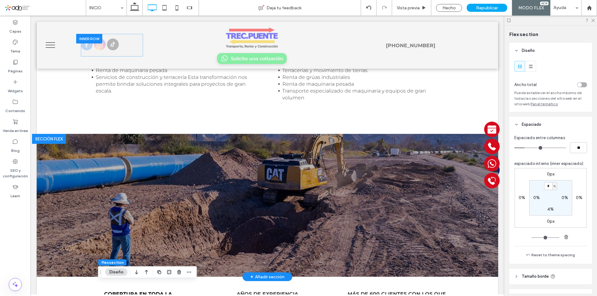
click at [50, 134] on div at bounding box center [49, 139] width 34 height 10
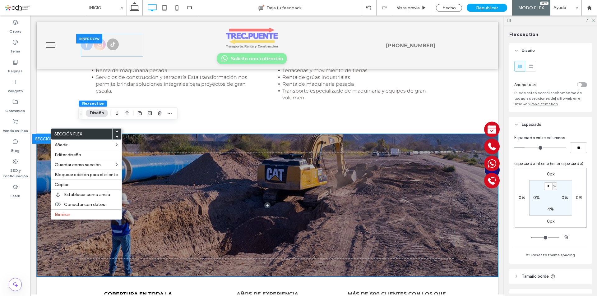
click at [116, 136] on use at bounding box center [117, 137] width 3 height 2
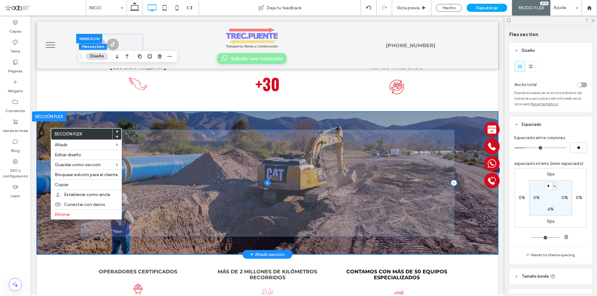
scroll to position [540, 0]
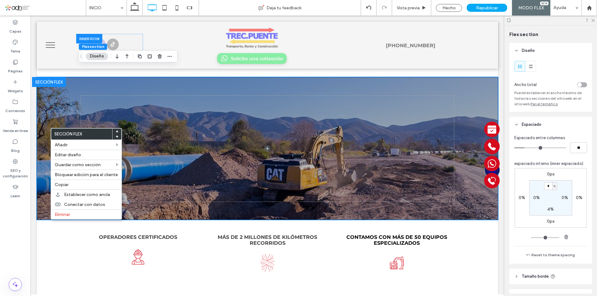
click at [117, 137] on use at bounding box center [117, 137] width 3 height 2
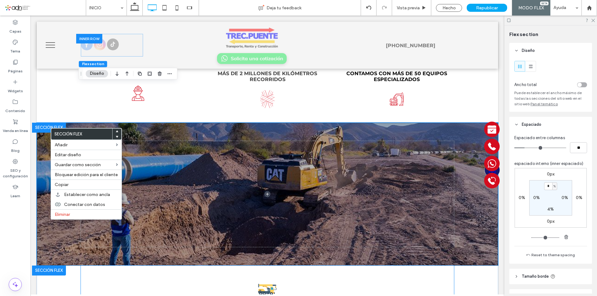
scroll to position [602, 0]
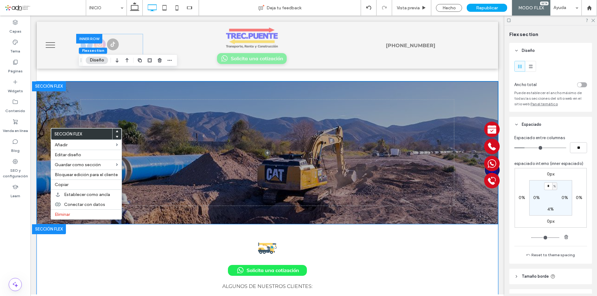
click at [54, 245] on div "Solicita una cotización ALGUNOS DE NUESTROS CLIENTES: a a a a" at bounding box center [268, 296] width 462 height 143
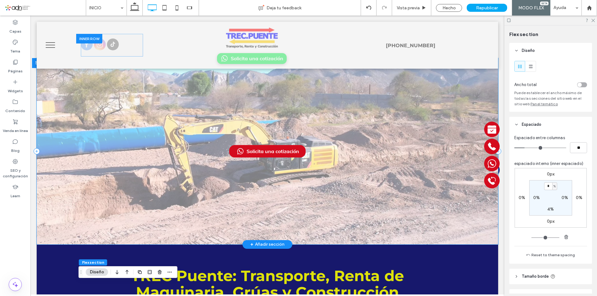
scroll to position [0, 0]
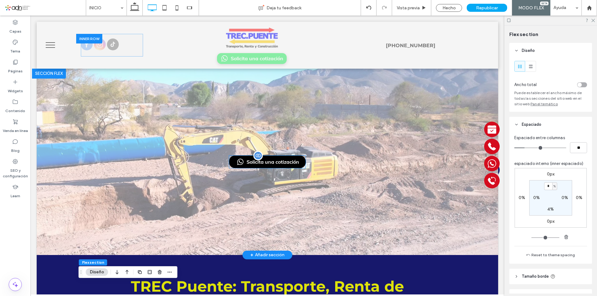
click at [288, 165] on span "Solicita una cotización" at bounding box center [273, 162] width 53 height 6
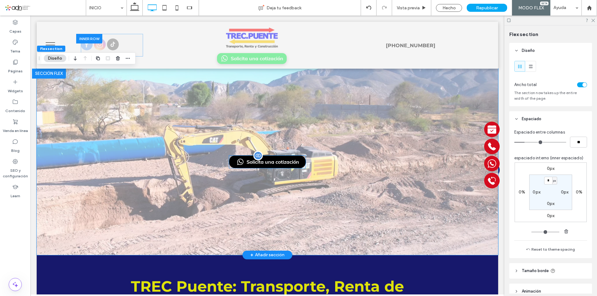
click at [296, 159] on span "Solicita una cotización" at bounding box center [273, 162] width 53 height 6
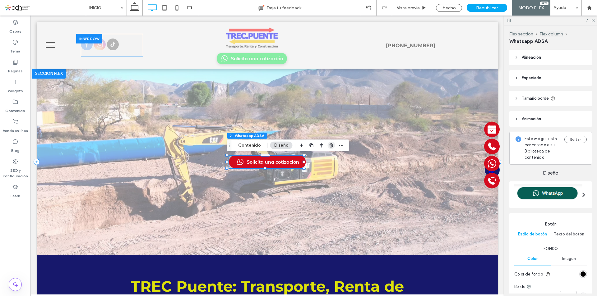
click at [332, 145] on icon "button" at bounding box center [331, 145] width 5 height 5
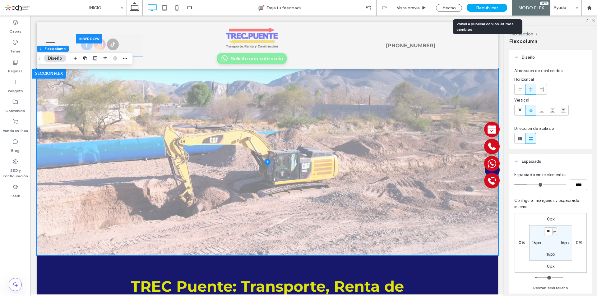
click at [482, 9] on span "Republicar" at bounding box center [487, 7] width 22 height 5
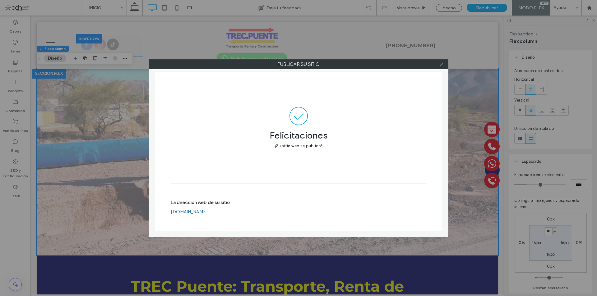
click at [442, 66] on icon at bounding box center [442, 64] width 5 height 5
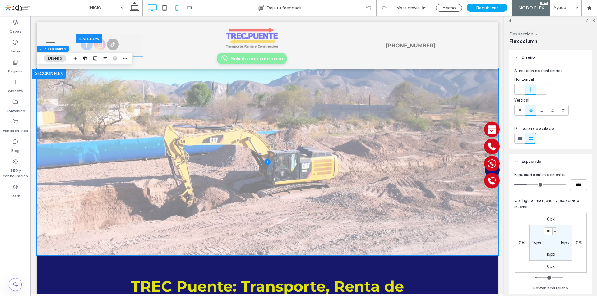
click at [163, 6] on icon at bounding box center [164, 8] width 12 height 12
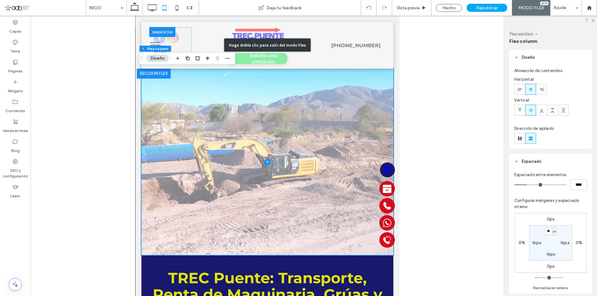
click at [257, 57] on div "Haga doble clic para salir del modo Flex" at bounding box center [268, 45] width 252 height 47
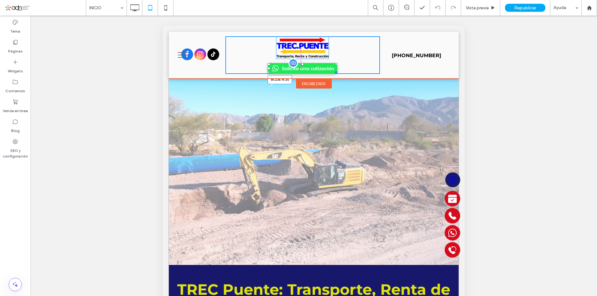
drag, startPoint x: 333, startPoint y: 72, endPoint x: 472, endPoint y: 97, distance: 142.3
click at [334, 72] on div at bounding box center [335, 71] width 5 height 5
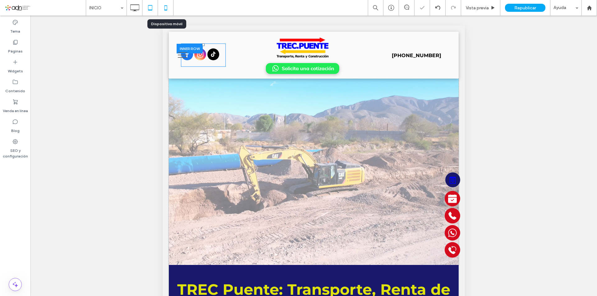
click at [162, 6] on icon at bounding box center [166, 8] width 12 height 12
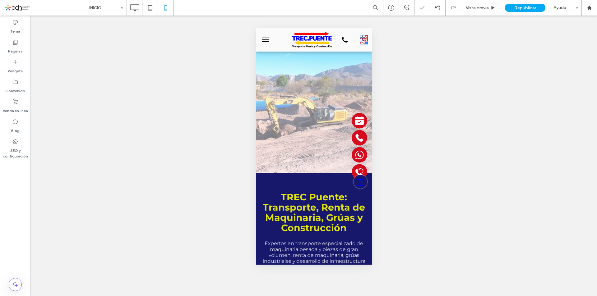
click at [360, 42] on icon at bounding box center [364, 39] width 8 height 9
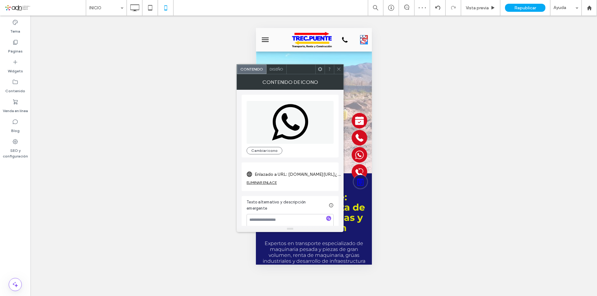
click at [279, 69] on span "Diseño" at bounding box center [277, 69] width 14 height 5
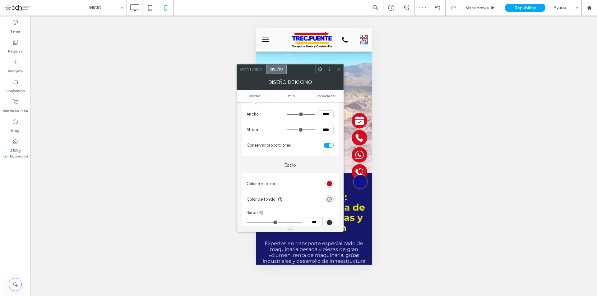
scroll to position [93, 0]
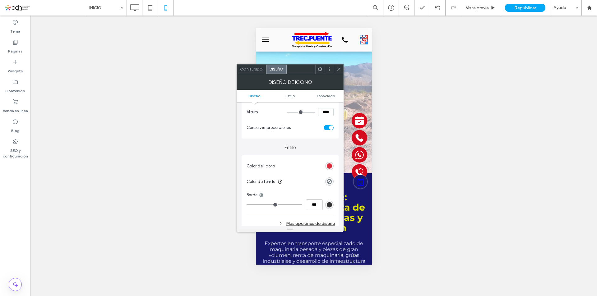
click at [328, 165] on div "rgb(212, 12, 30)" at bounding box center [329, 166] width 5 height 5
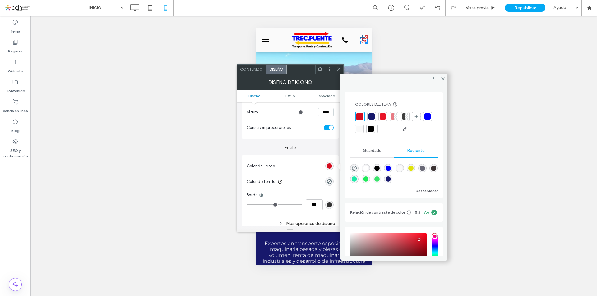
click at [369, 179] on div "rgba(30, 234, 88, 1)" at bounding box center [365, 179] width 5 height 5
type input "*******"
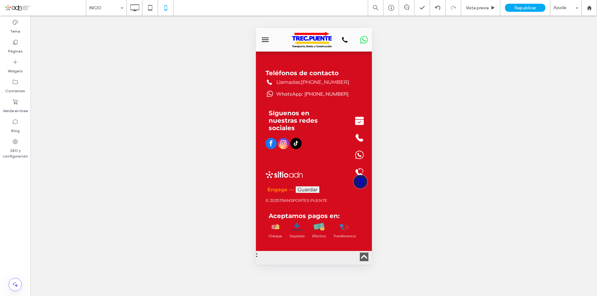
scroll to position [1229, 0]
click at [266, 39] on button "menu" at bounding box center [265, 40] width 12 height 12
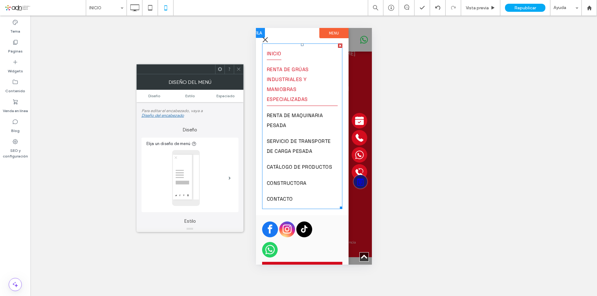
click at [284, 79] on span "RENTA DE GRÚAS INDUSTRIALES Y MANIOBRAS ESPECIALIZADAS" at bounding box center [302, 84] width 71 height 43
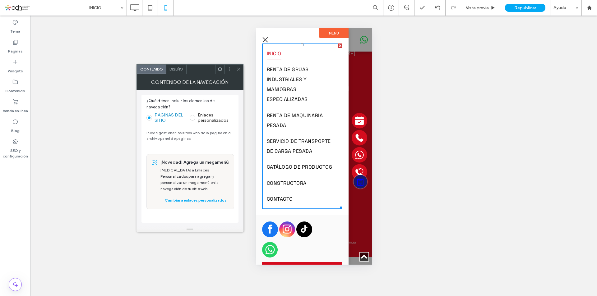
click at [238, 69] on use at bounding box center [238, 69] width 3 height 3
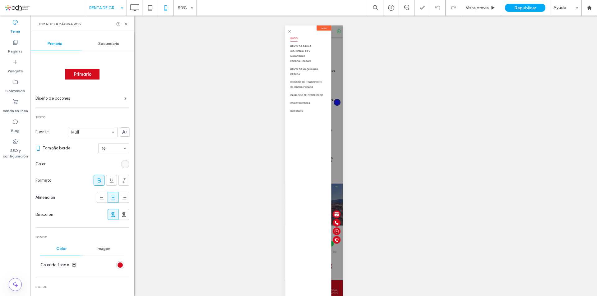
scroll to position [143, 0]
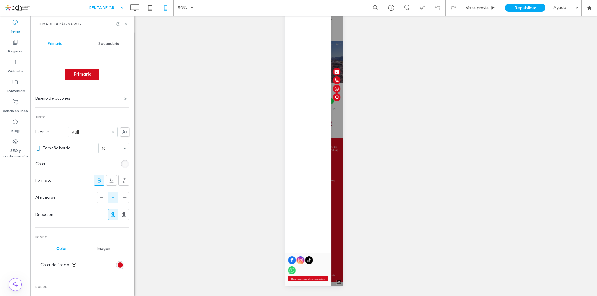
click at [125, 24] on icon at bounding box center [126, 24] width 5 height 5
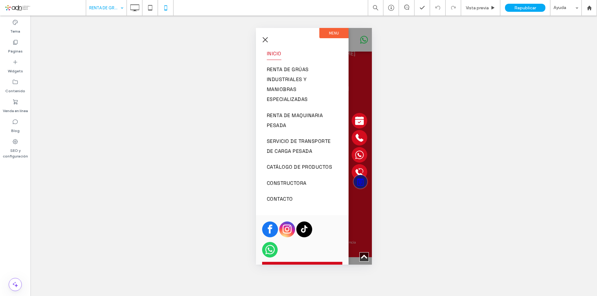
scroll to position [0, 0]
click at [509, 8] on div "Republicar" at bounding box center [525, 8] width 40 height 8
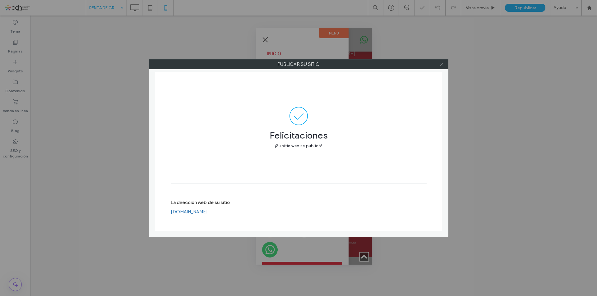
click at [444, 63] on icon at bounding box center [442, 64] width 5 height 5
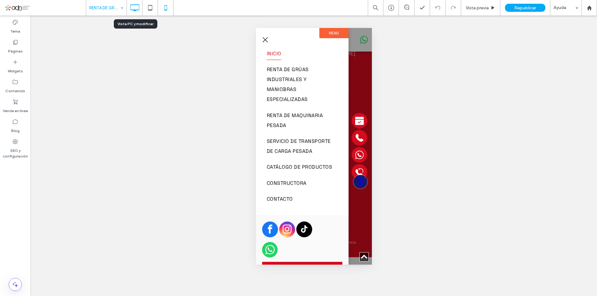
click at [134, 8] on icon at bounding box center [134, 8] width 12 height 12
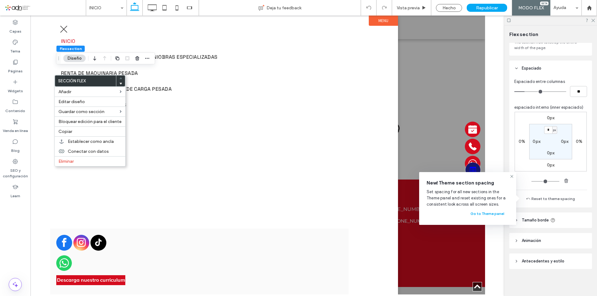
scroll to position [51, 0]
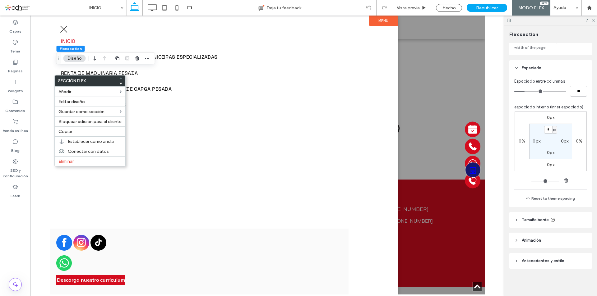
click at [541, 263] on span "Antecedentes y estilo" at bounding box center [543, 261] width 43 height 6
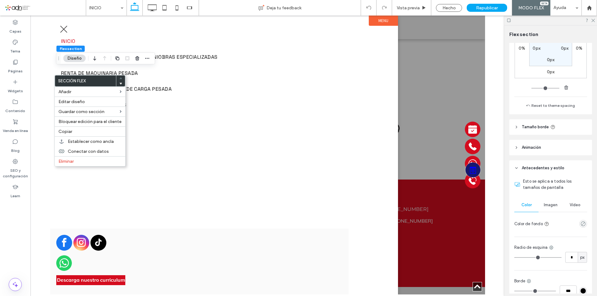
scroll to position [144, 0]
click at [575, 205] on span "Vídeo" at bounding box center [575, 204] width 11 height 5
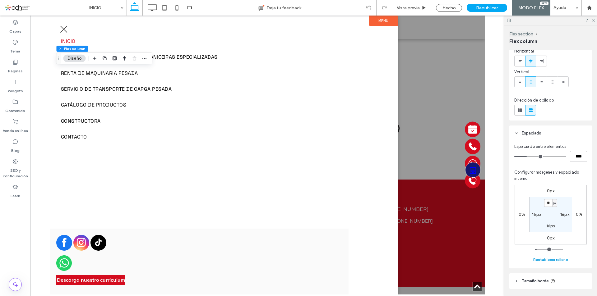
scroll to position [90, 0]
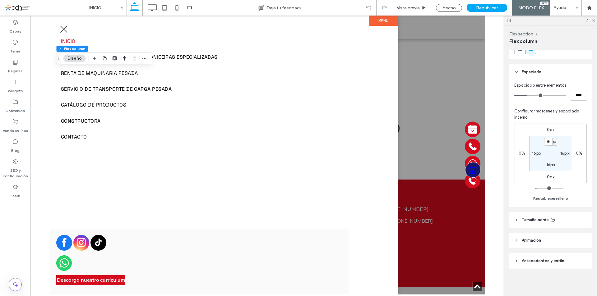
click at [546, 259] on span "Antecedentes y estilo" at bounding box center [543, 261] width 43 height 6
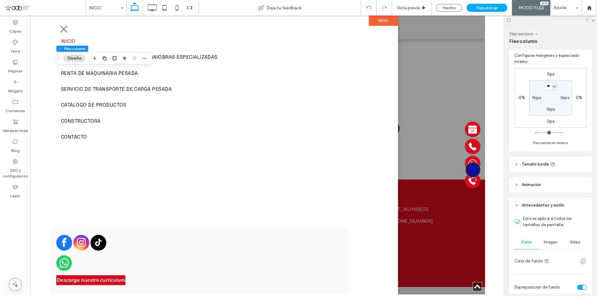
scroll to position [214, 0]
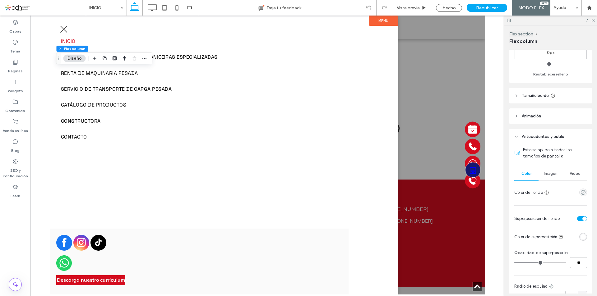
click at [570, 175] on span "Vídeo" at bounding box center [575, 173] width 11 height 5
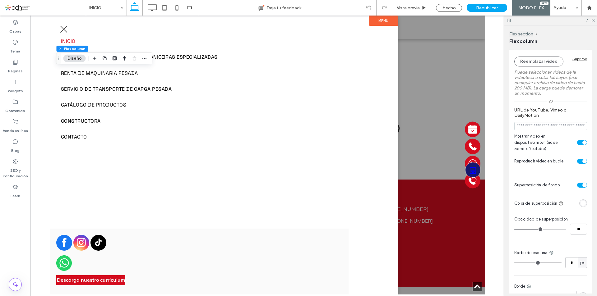
scroll to position [432, 0]
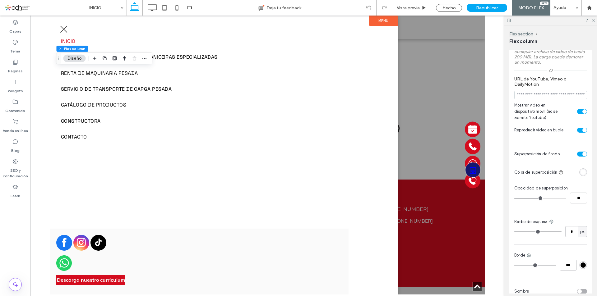
type input "**"
click at [531, 198] on input "range" at bounding box center [540, 198] width 52 height 1
type input "**"
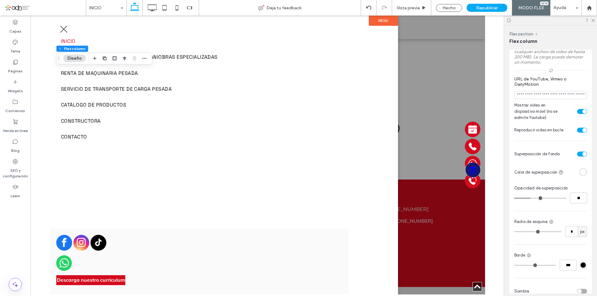
type input "**"
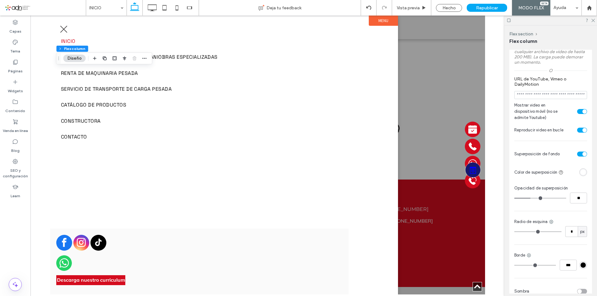
type input "**"
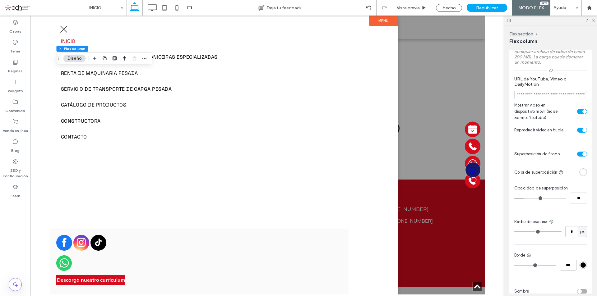
drag, startPoint x: 531, startPoint y: 198, endPoint x: 525, endPoint y: 198, distance: 5.9
click at [525, 198] on input "range" at bounding box center [540, 198] width 52 height 1
type input "**"
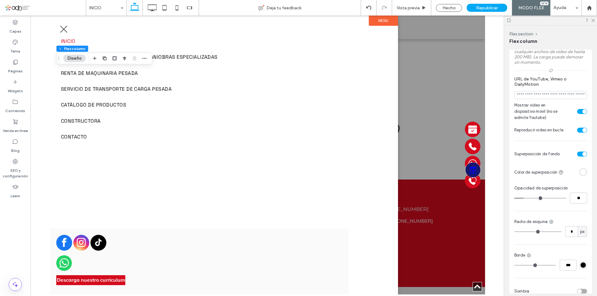
type input "**"
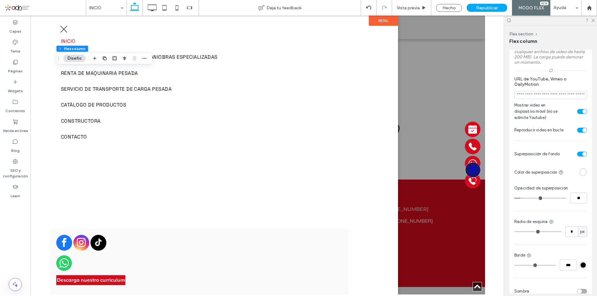
type input "**"
click at [522, 198] on input "range" at bounding box center [540, 198] width 52 height 1
click at [583, 156] on div "toggle" at bounding box center [585, 154] width 4 height 4
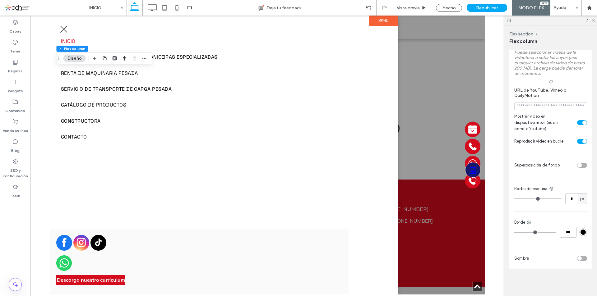
scroll to position [421, 0]
click at [593, 19] on icon at bounding box center [593, 20] width 4 height 4
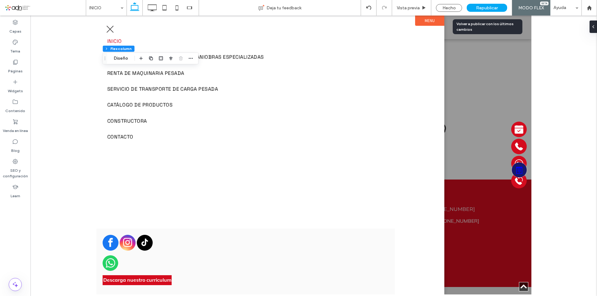
click at [493, 7] on span "Republicar" at bounding box center [487, 7] width 22 height 5
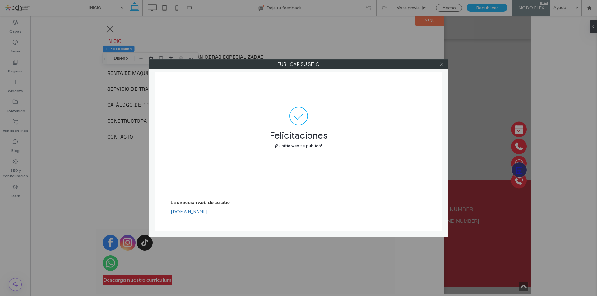
click at [440, 64] on icon at bounding box center [442, 64] width 5 height 5
